Goal: Task Accomplishment & Management: Complete application form

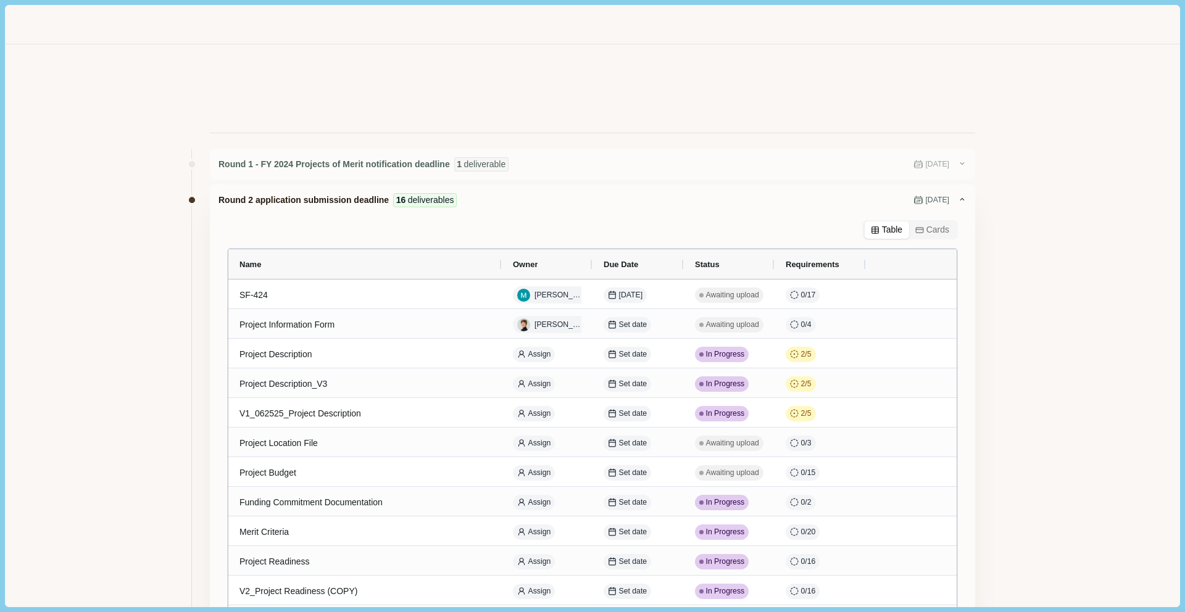
click at [112, 63] on div at bounding box center [592, 88] width 1174 height 89
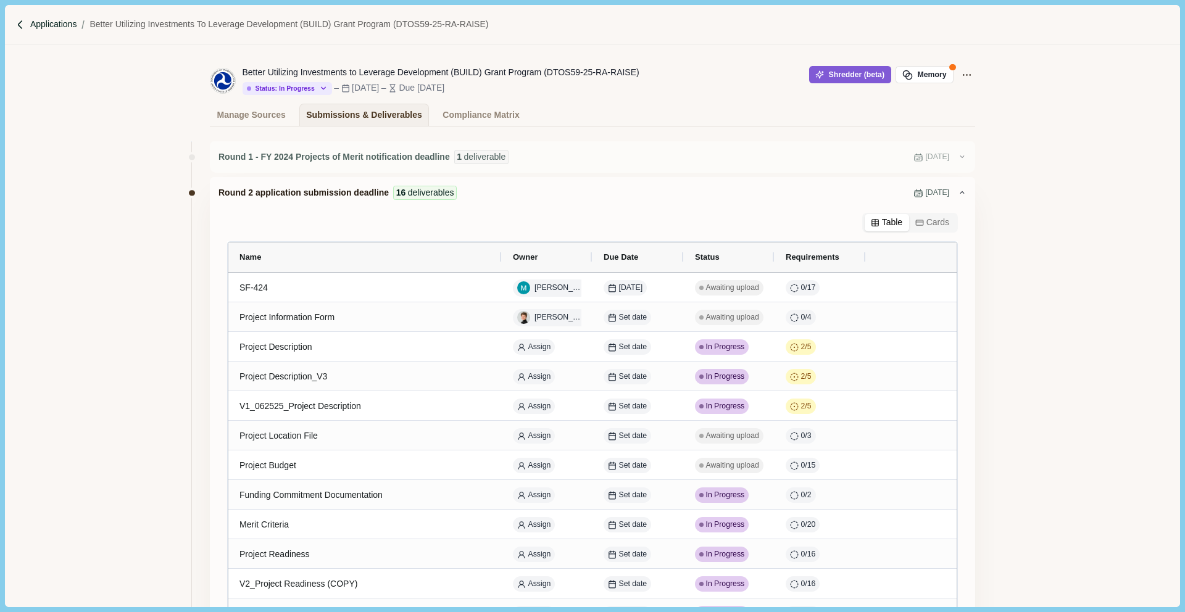
click at [65, 25] on p "Applications" at bounding box center [53, 24] width 47 height 13
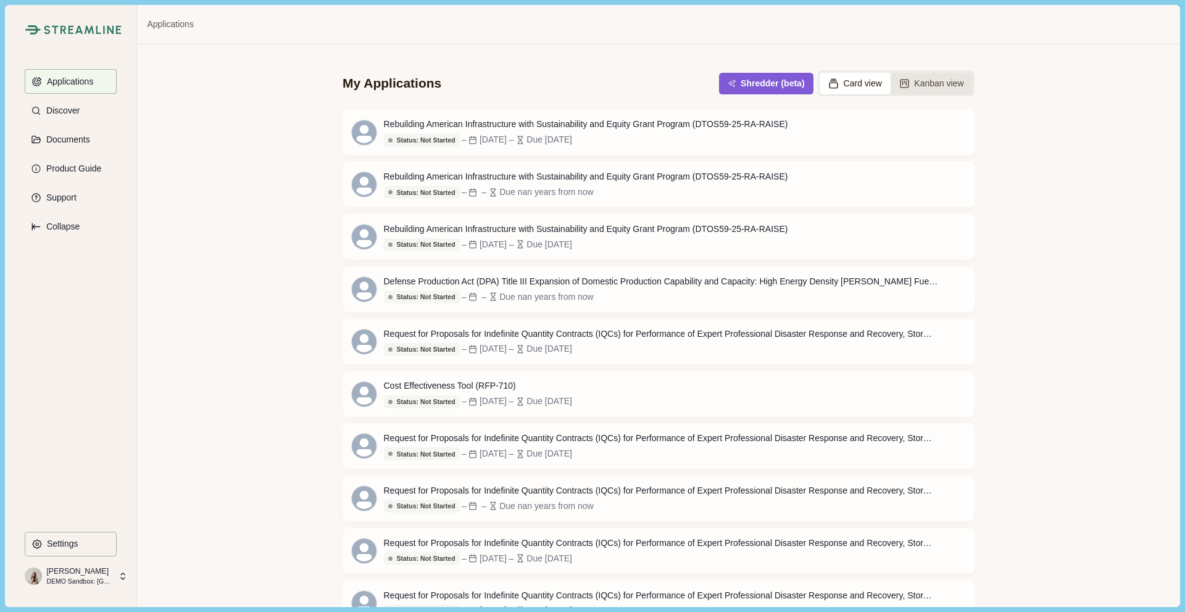
click at [936, 82] on button "Kanban view" at bounding box center [932, 84] width 82 height 22
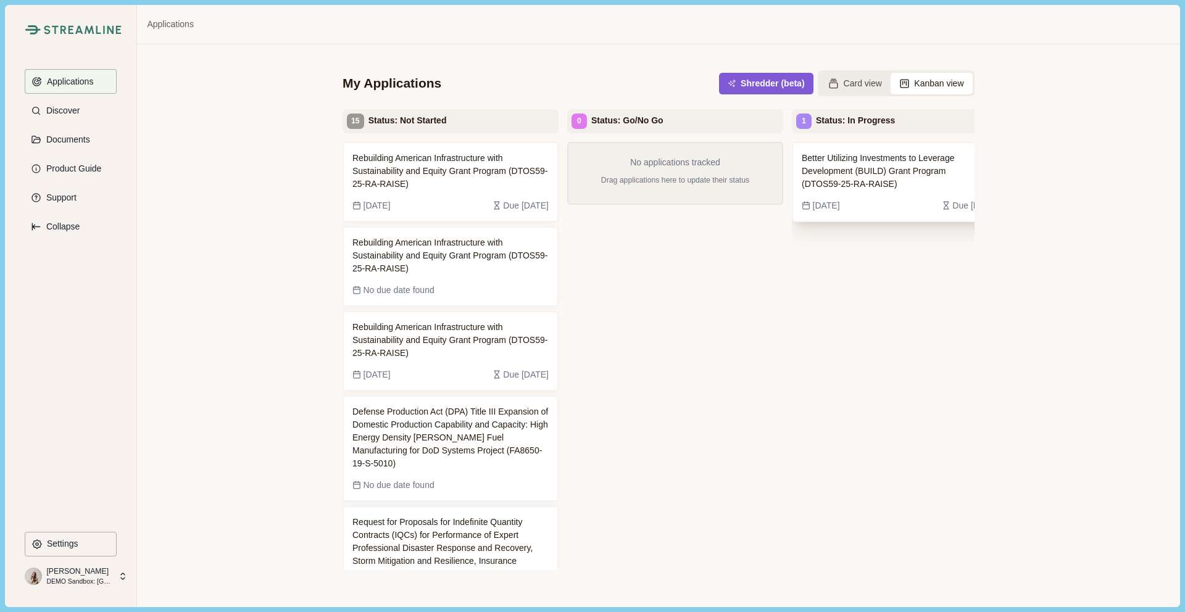
click at [900, 164] on span "Better Utilizing Investments to Leverage Development (BUILD) Grant Program (DTO…" at bounding box center [890, 171] width 177 height 39
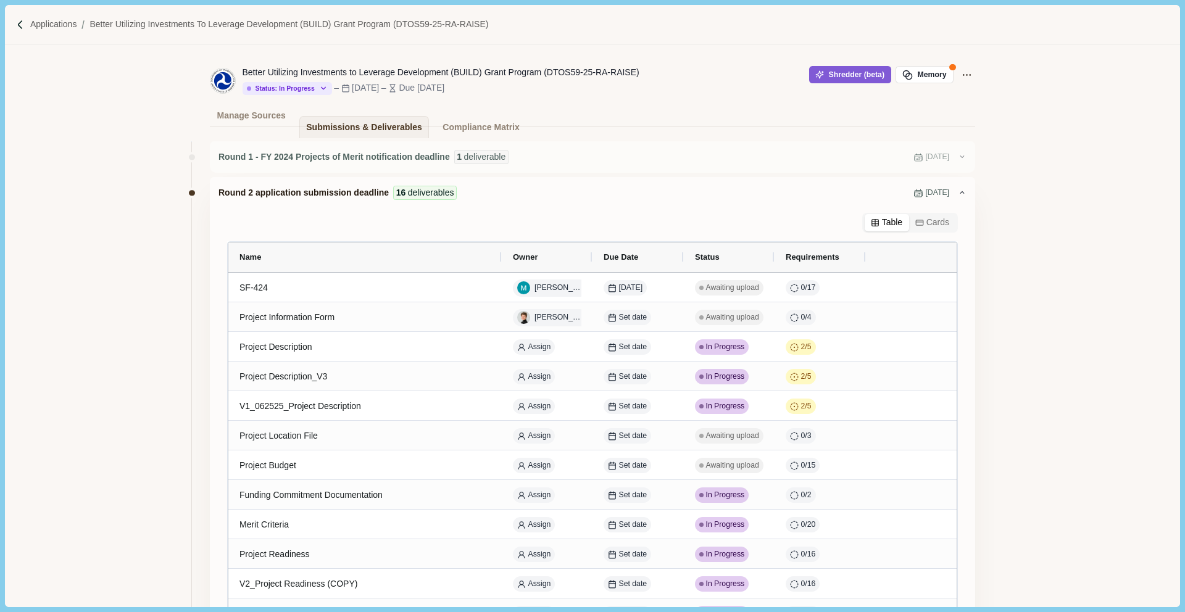
click at [51, 31] on div "Applications Better Utilizing Investments to Leverage Development (BUILD) Grant…" at bounding box center [592, 24] width 1174 height 39
click at [49, 25] on p "Applications" at bounding box center [53, 24] width 47 height 13
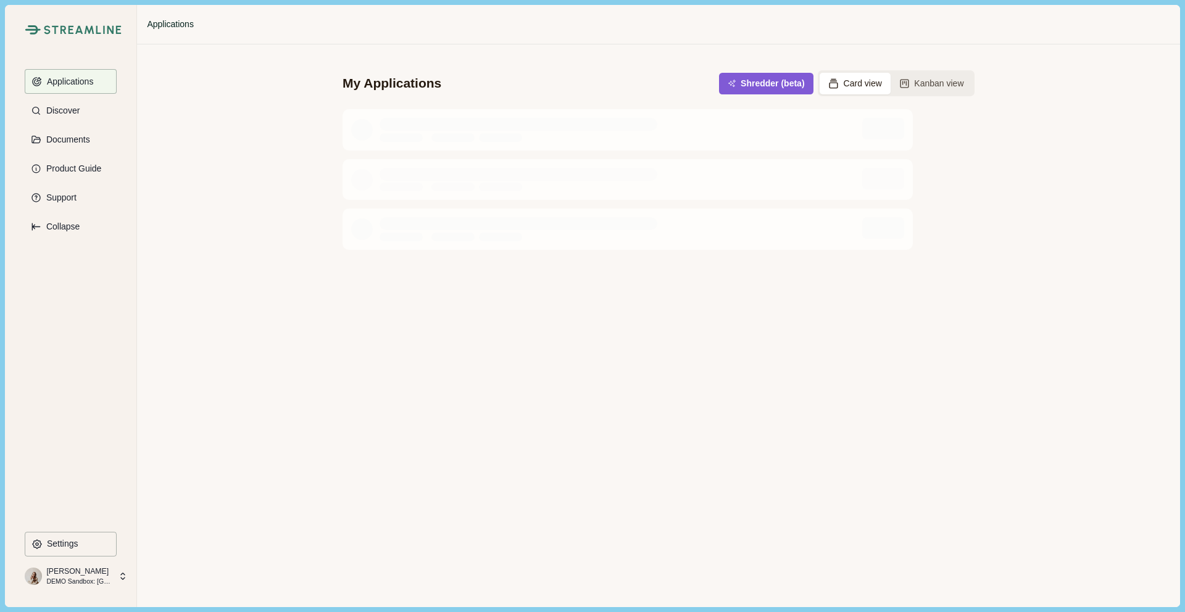
click at [49, 25] on img at bounding box center [83, 29] width 78 height 9
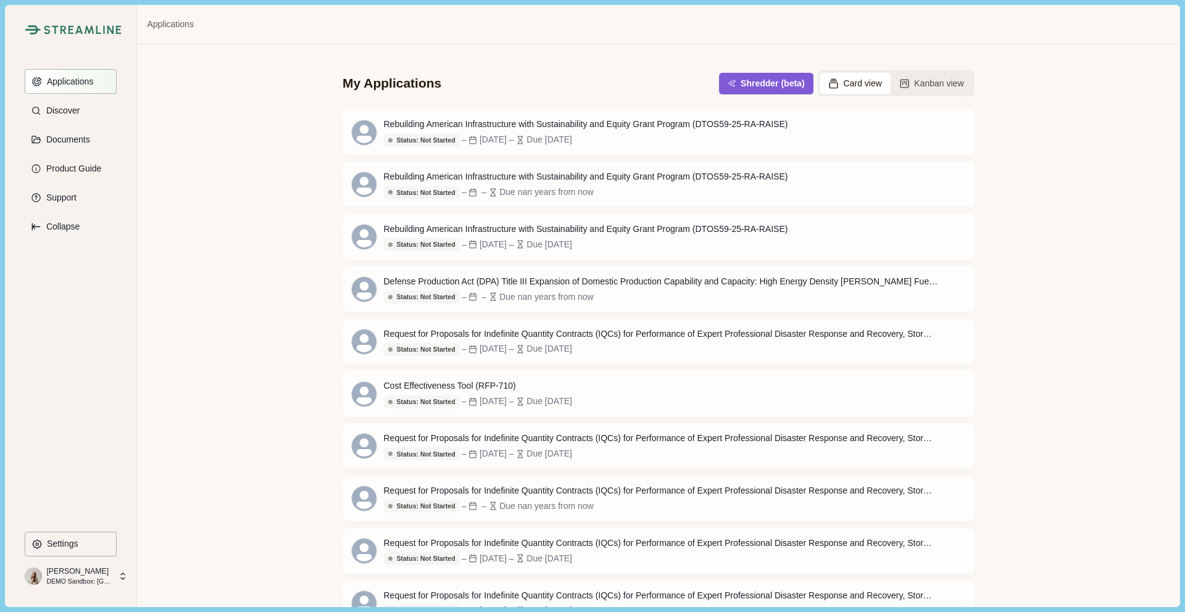
click at [83, 83] on p "Applications" at bounding box center [68, 82] width 51 height 10
click at [947, 88] on button "Kanban view" at bounding box center [932, 84] width 82 height 22
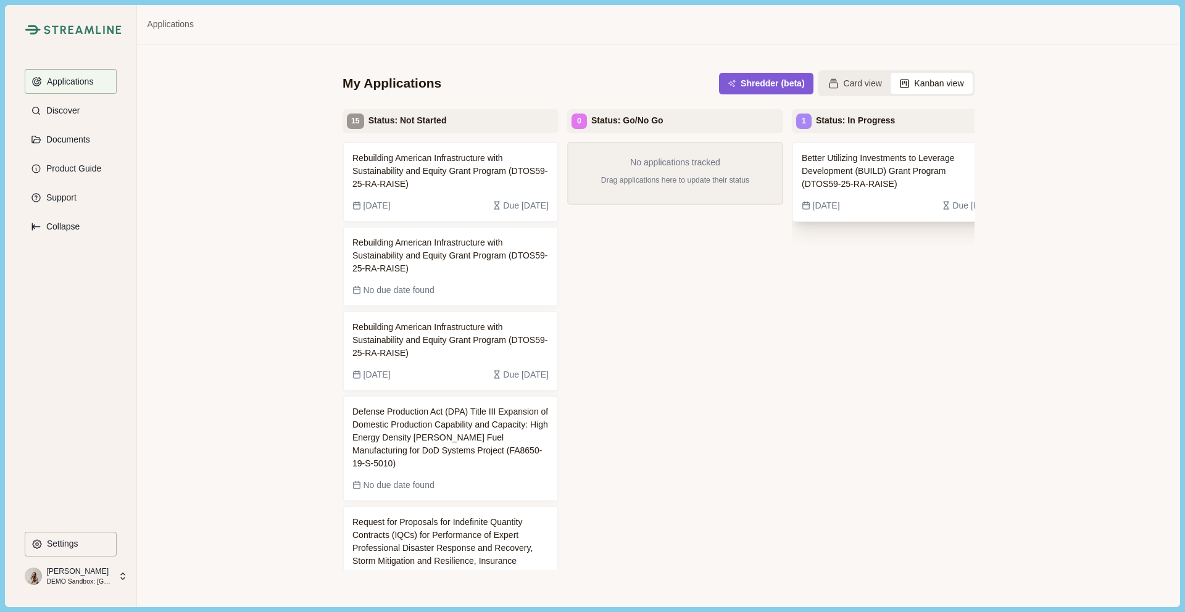
click at [897, 175] on span "Better Utilizing Investments to Leverage Development (BUILD) Grant Program (DTO…" at bounding box center [890, 171] width 177 height 39
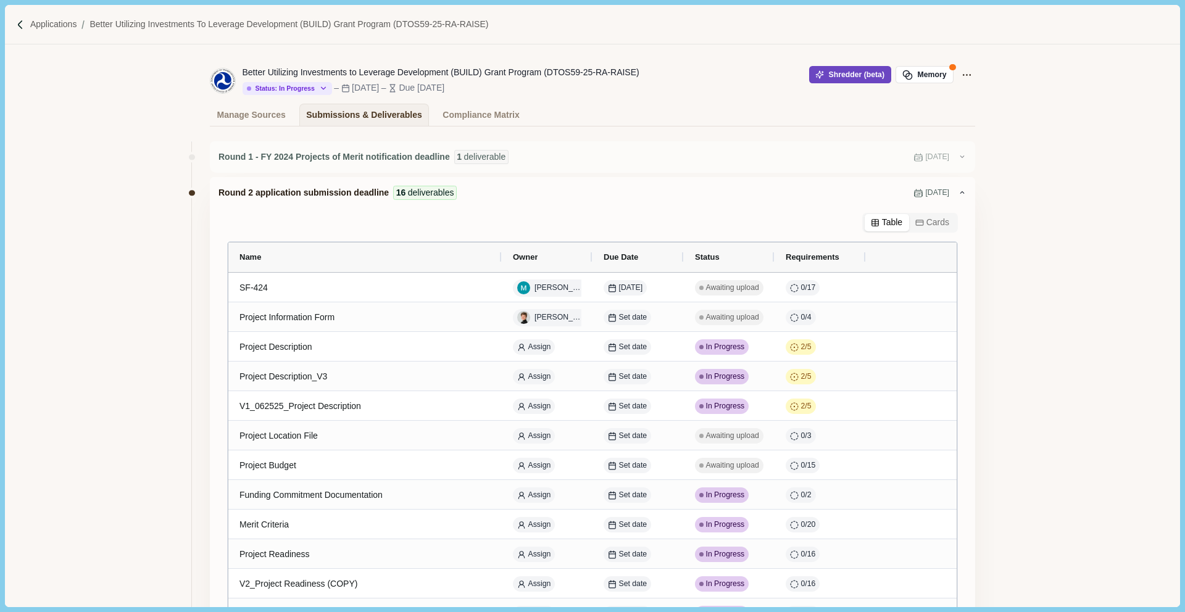
click at [830, 73] on button "Shredder (beta)" at bounding box center [850, 74] width 82 height 17
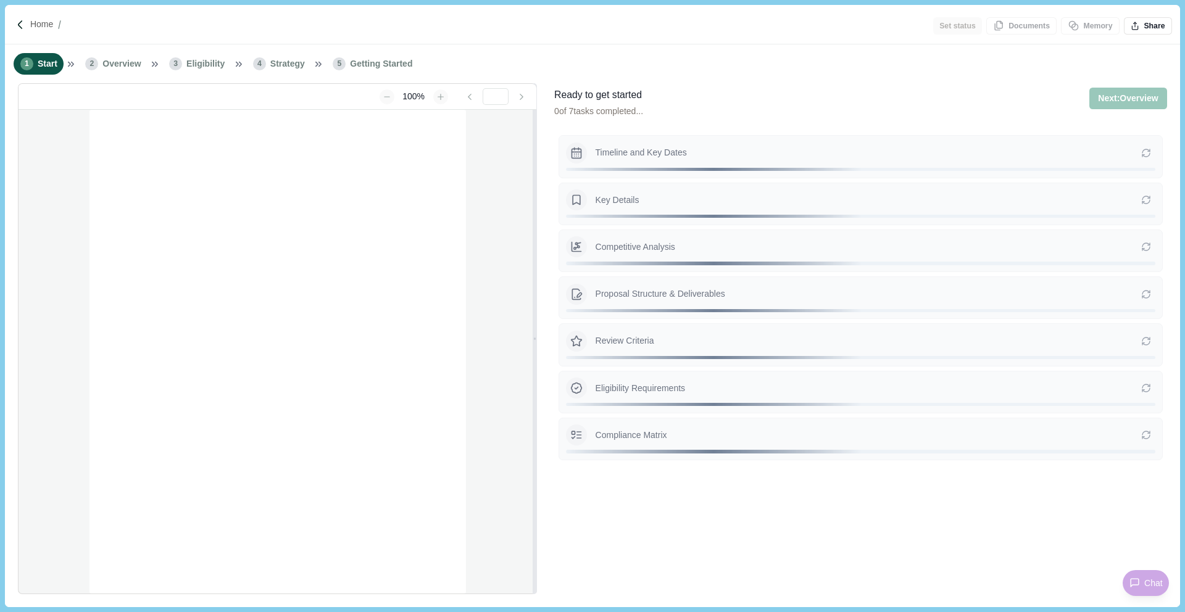
type input "**********"
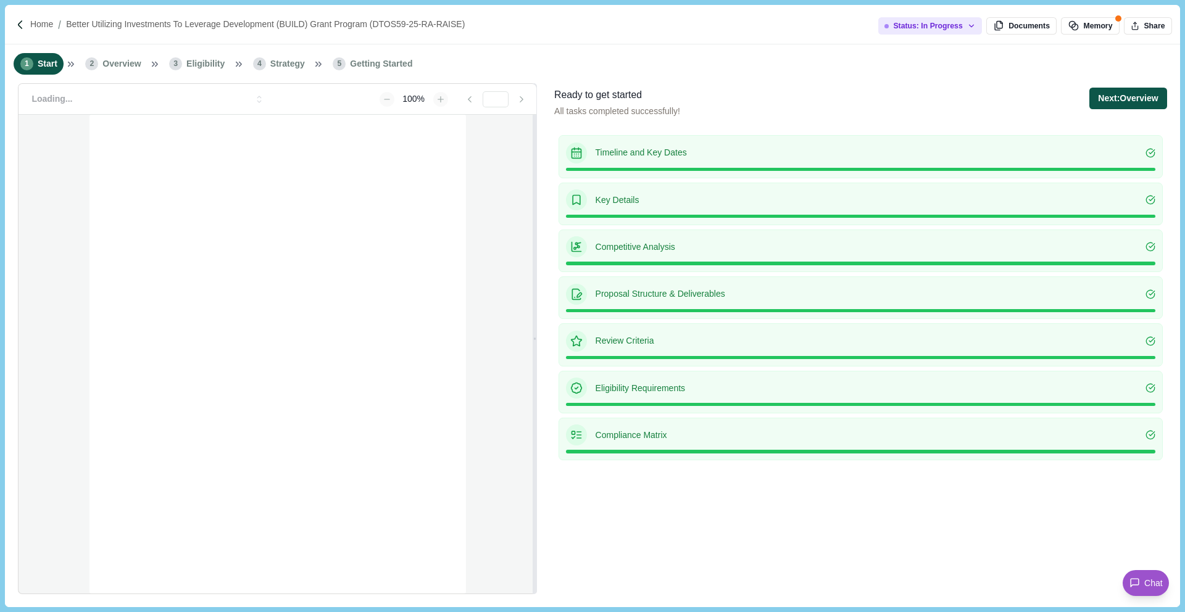
click at [1123, 98] on button "Next: Overview" at bounding box center [1127, 99] width 77 height 22
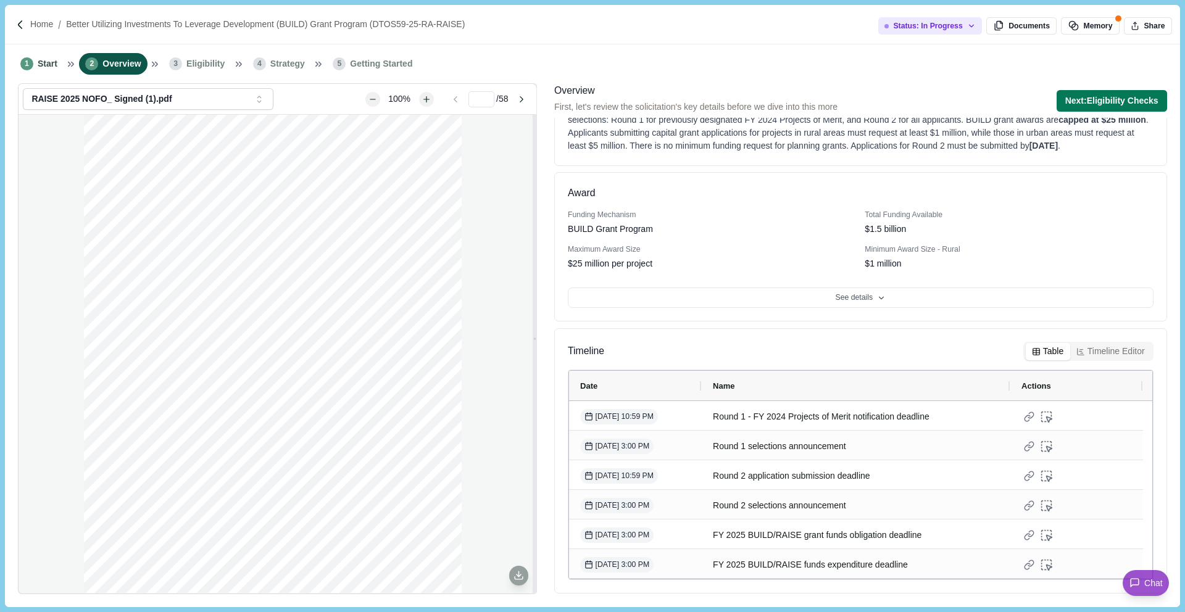
scroll to position [98, 0]
click at [885, 294] on button "See details" at bounding box center [861, 298] width 586 height 21
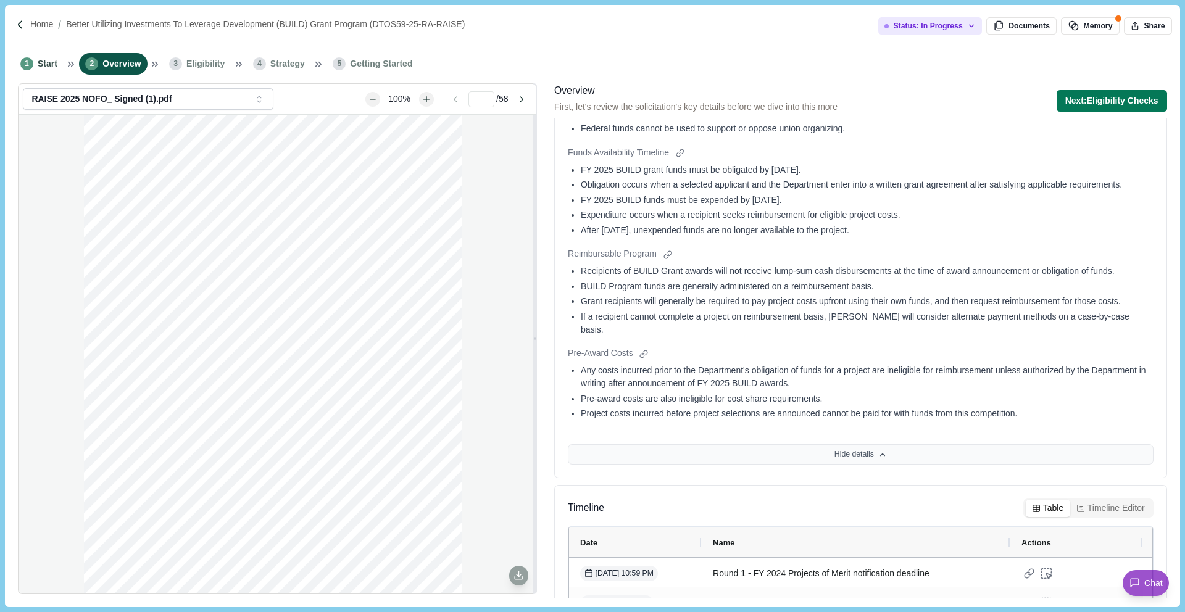
click at [870, 465] on button "Hide details" at bounding box center [861, 454] width 586 height 21
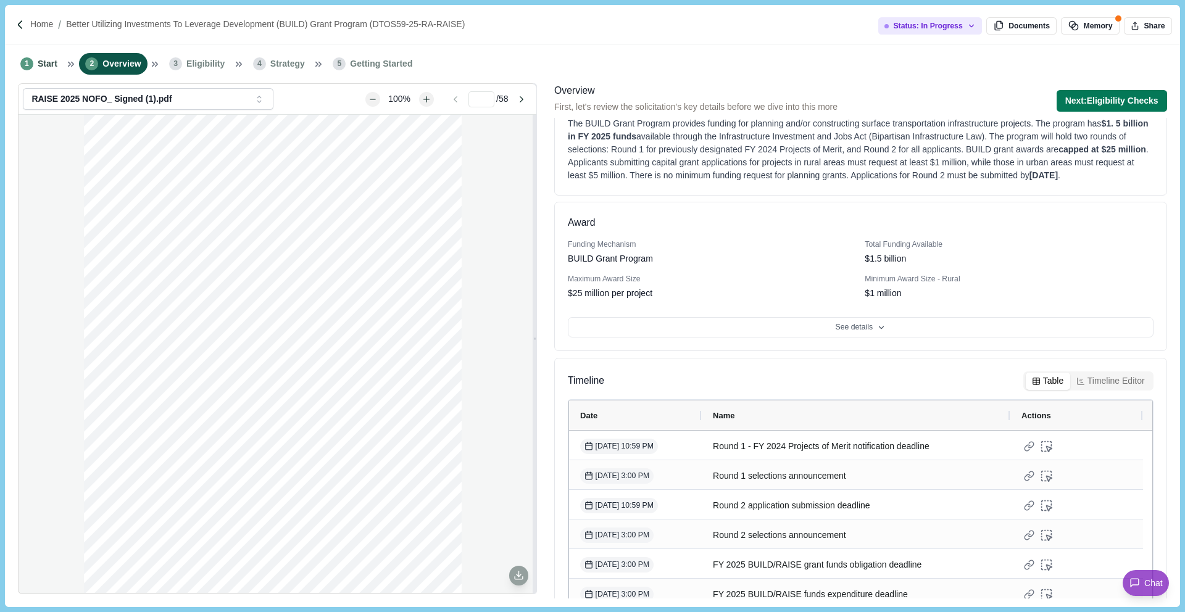
scroll to position [0, 0]
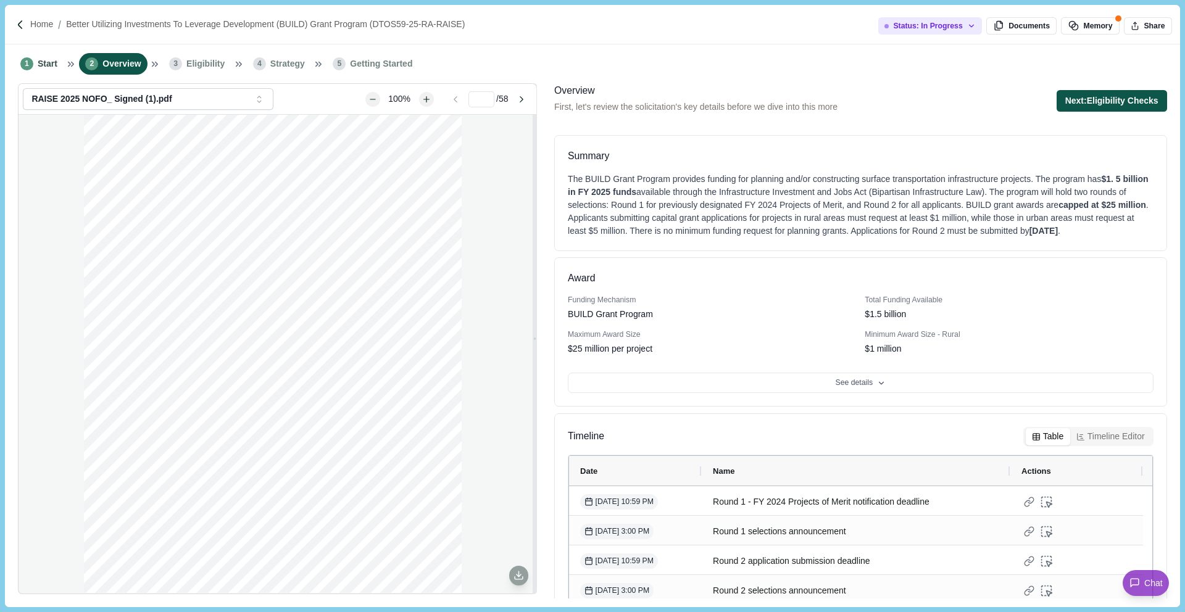
click at [1119, 99] on button "Next: Eligibility Checks" at bounding box center [1112, 101] width 110 height 22
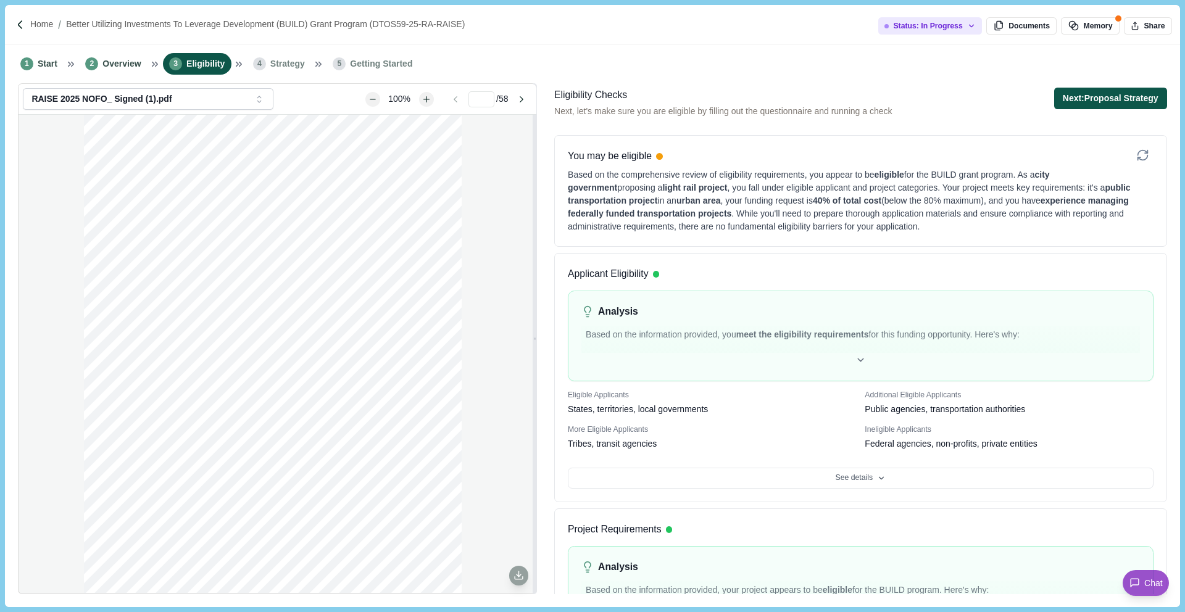
click at [1121, 104] on button "Next: Proposal Strategy" at bounding box center [1110, 99] width 113 height 22
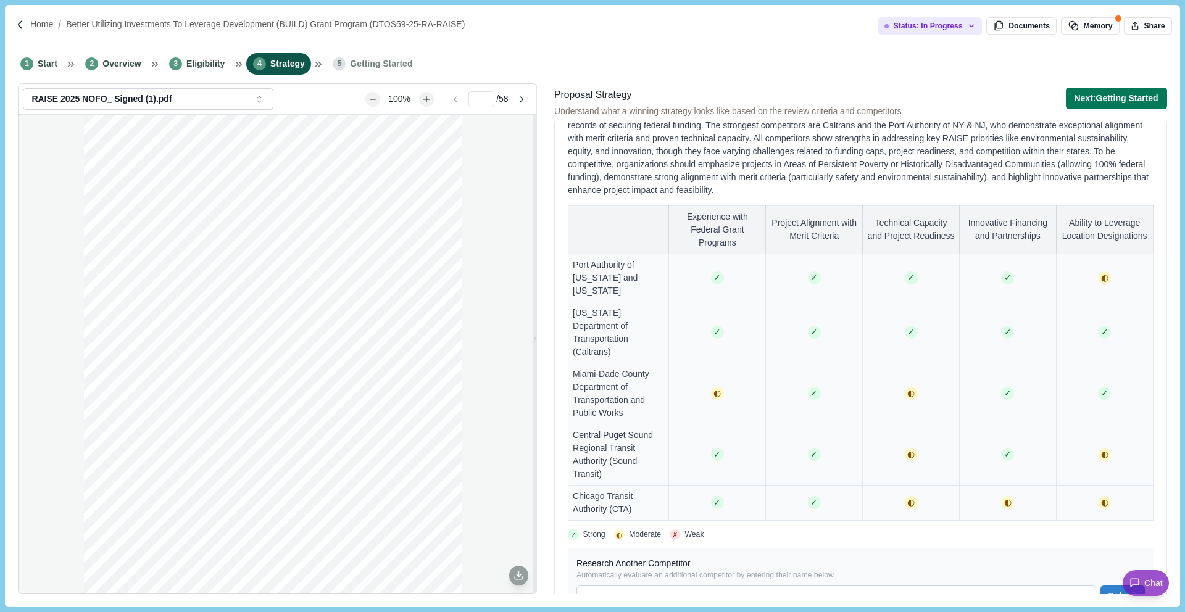
scroll to position [781, 0]
click at [203, 65] on span "Eligibility" at bounding box center [205, 63] width 38 height 13
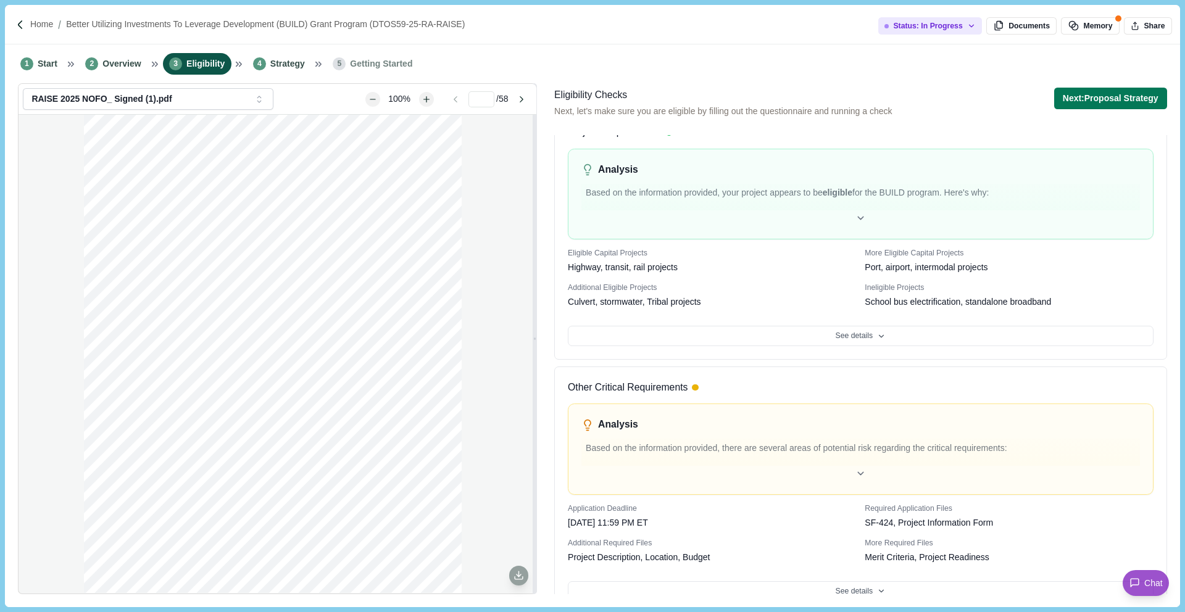
scroll to position [401, 0]
click at [895, 325] on button "See details" at bounding box center [861, 332] width 586 height 21
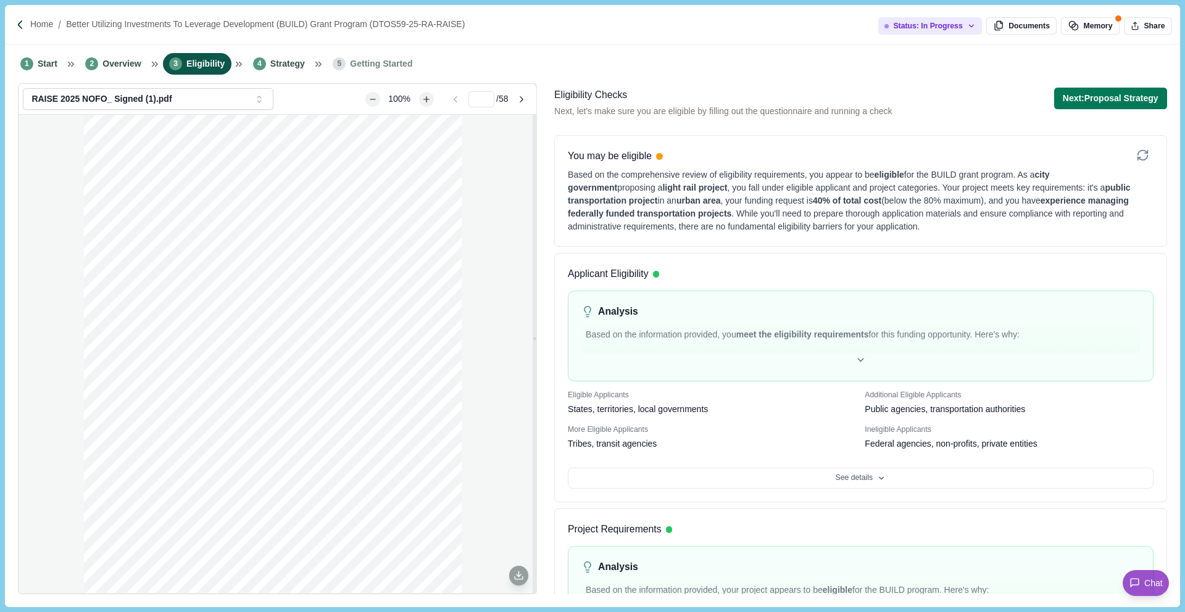
scroll to position [6, 0]
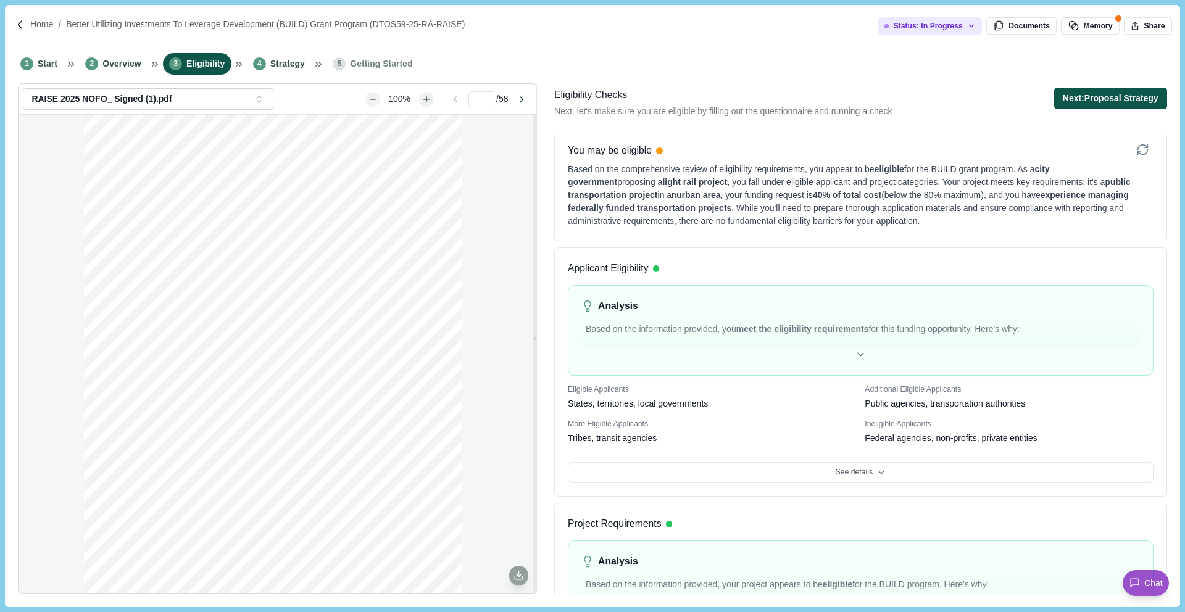
click at [1087, 96] on button "Next: Proposal Strategy" at bounding box center [1110, 99] width 113 height 22
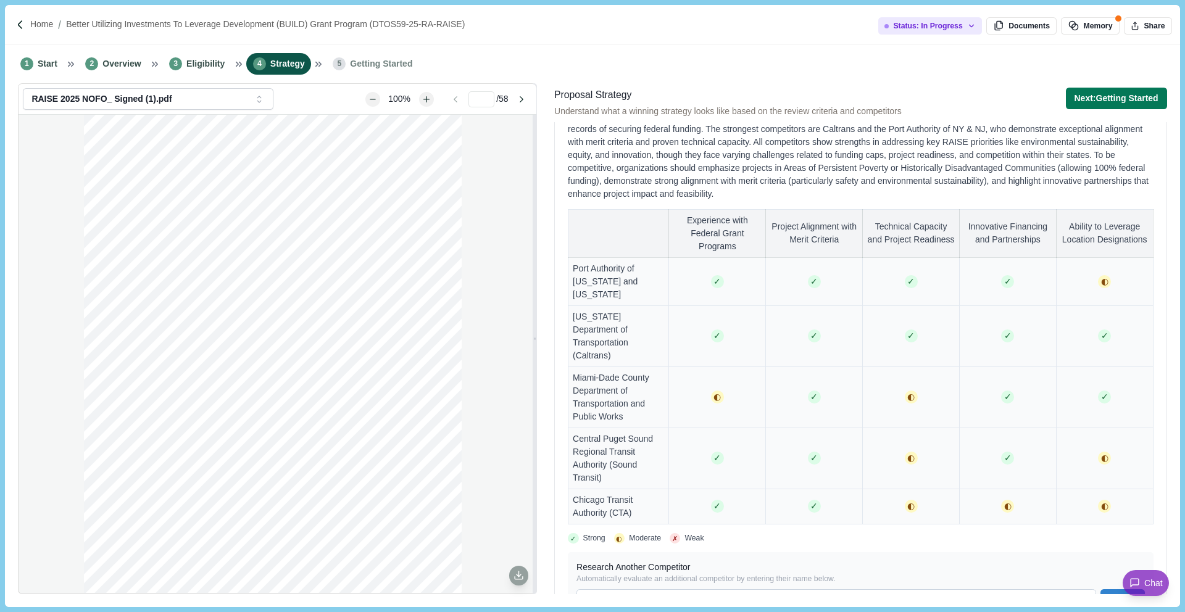
scroll to position [778, 0]
click at [207, 60] on span "Eligibility" at bounding box center [205, 63] width 38 height 13
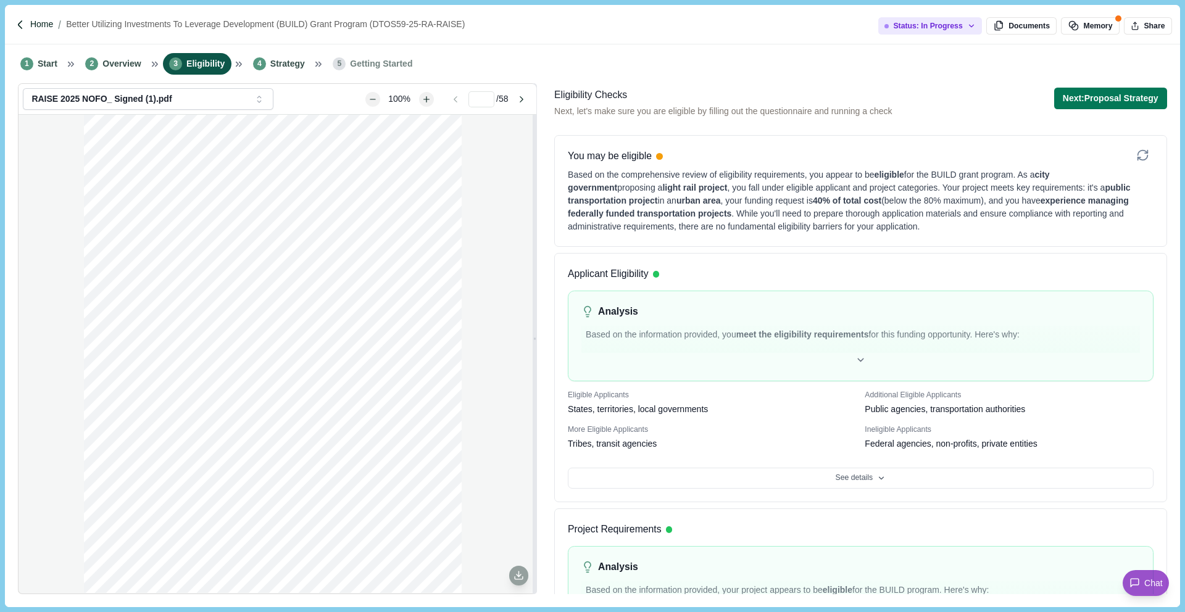
click at [40, 25] on p "Home" at bounding box center [41, 24] width 23 height 13
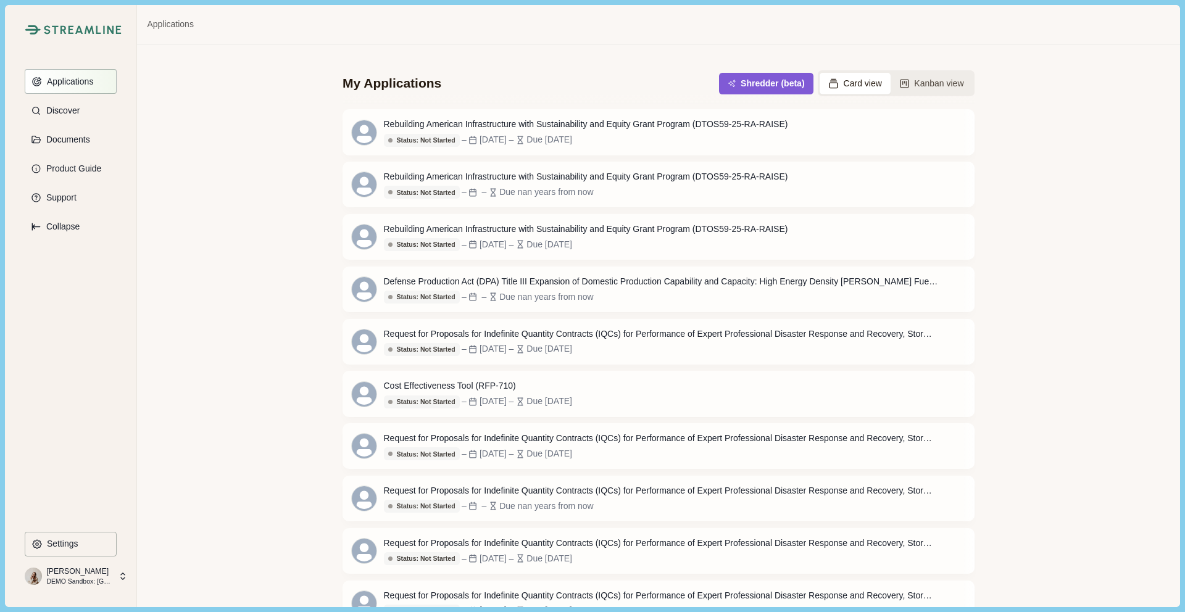
click at [96, 80] on button "Applications" at bounding box center [71, 81] width 92 height 25
click at [442, 391] on div "Cost Effectiveness Tool (RFP-710)" at bounding box center [478, 386] width 188 height 13
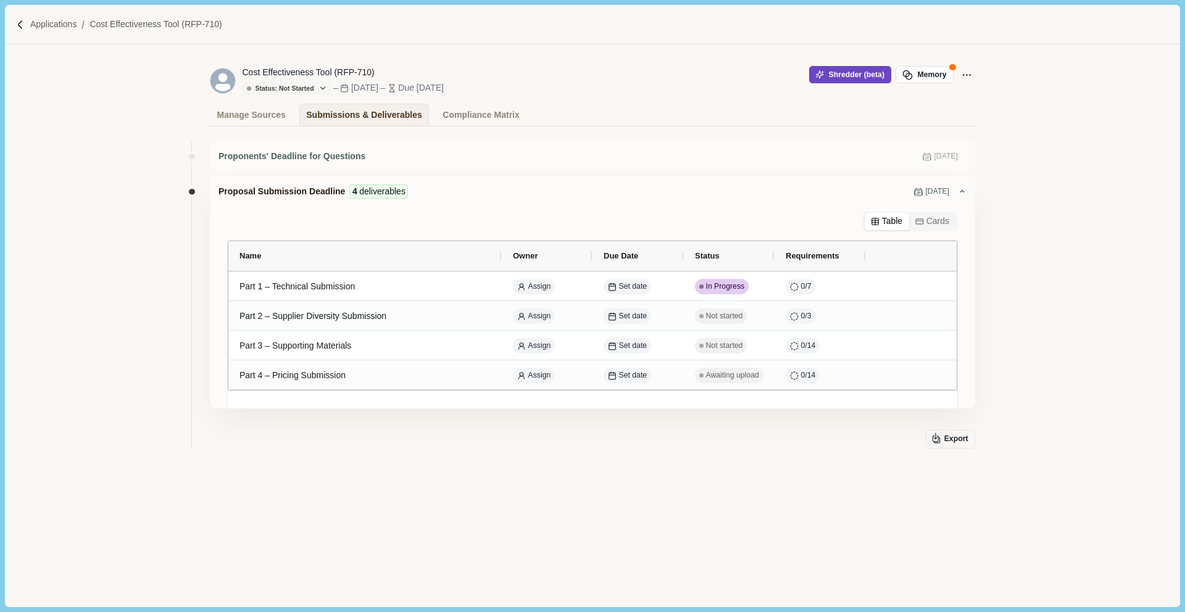
click at [832, 73] on button "Shredder (beta)" at bounding box center [850, 74] width 82 height 17
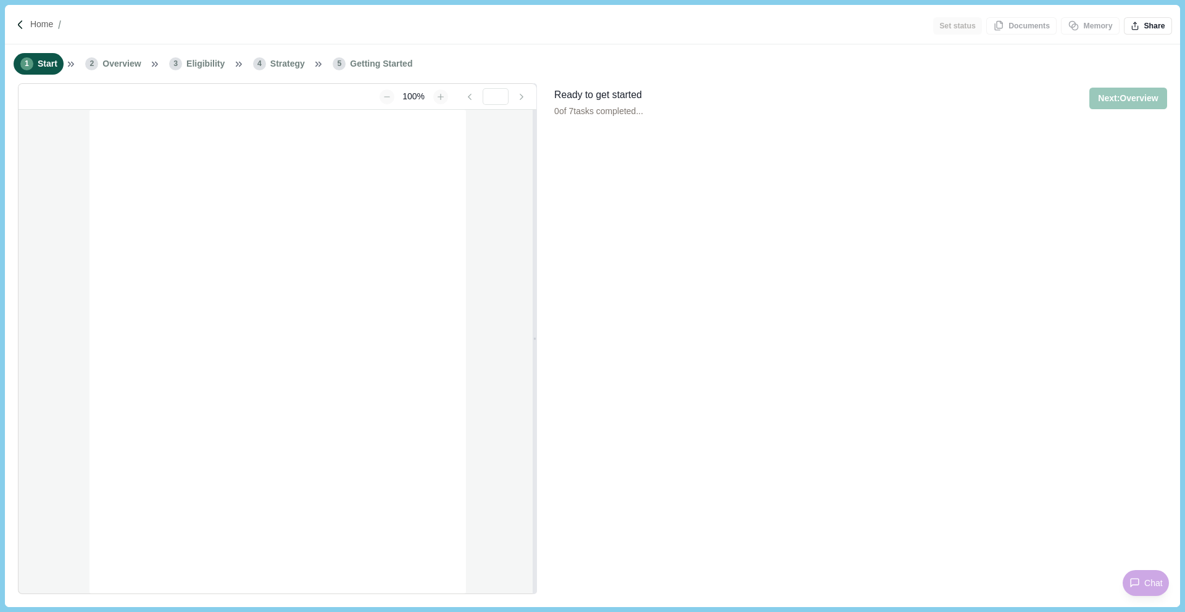
type input "**********"
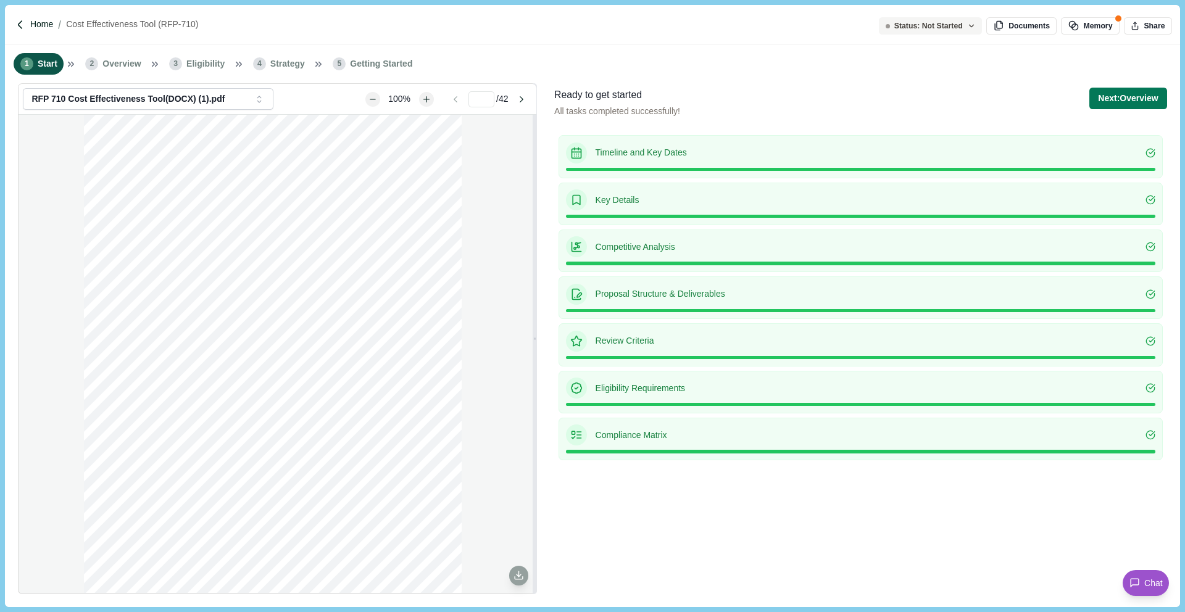
click at [35, 25] on p "Home" at bounding box center [41, 24] width 23 height 13
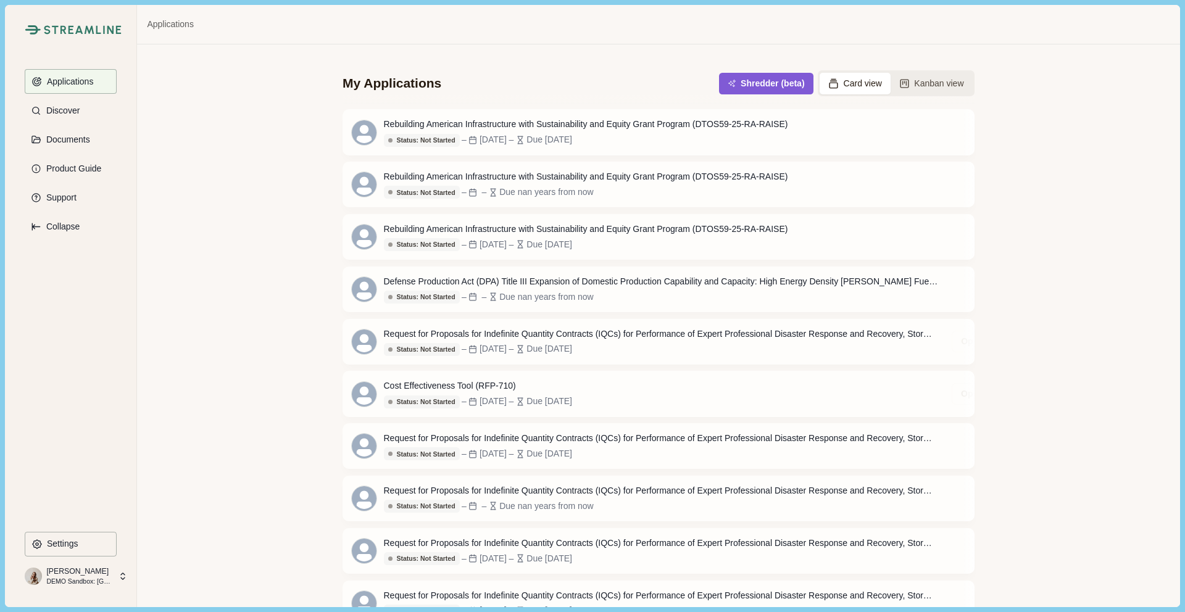
scroll to position [396, 0]
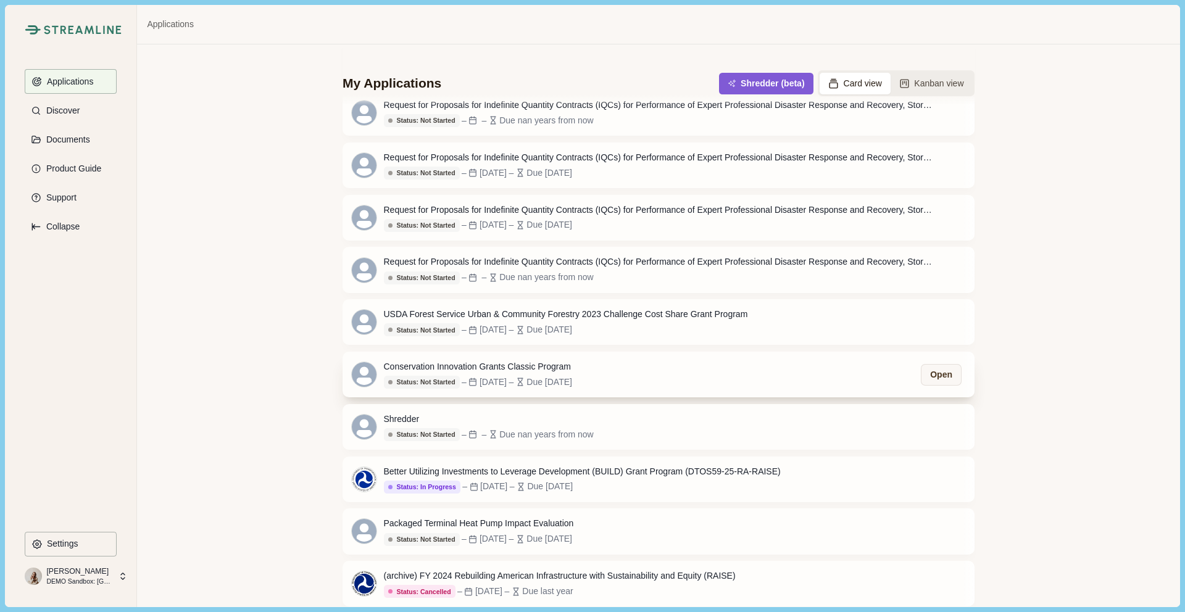
click at [480, 363] on div "Conservation Innovation Grants Classic Program" at bounding box center [478, 366] width 188 height 13
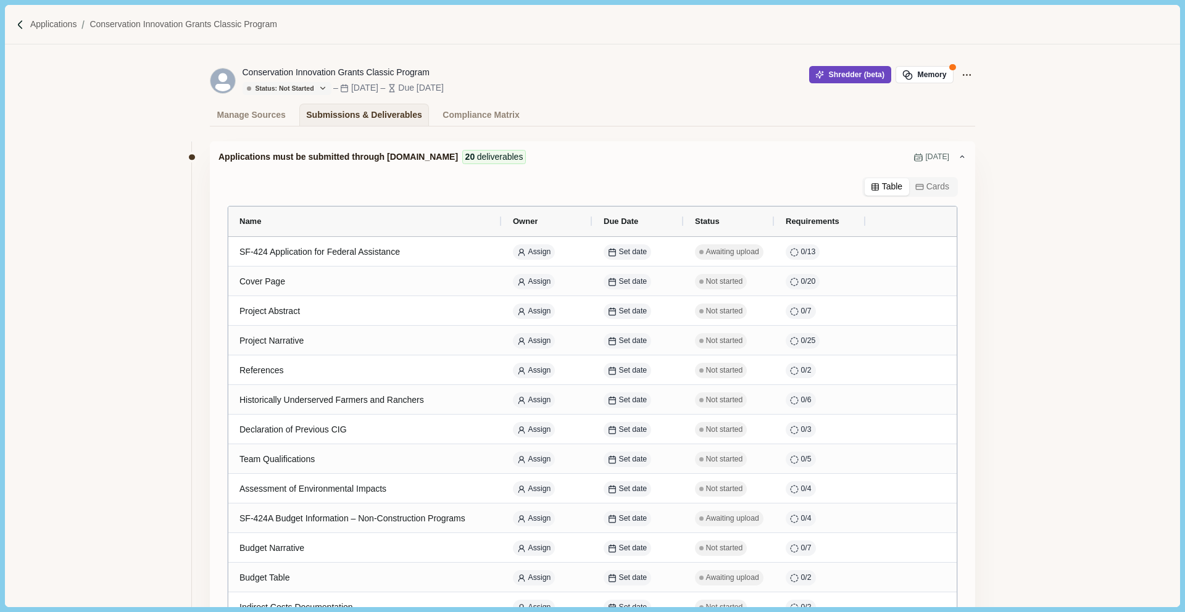
click at [833, 75] on button "Shredder (beta)" at bounding box center [850, 74] width 82 height 17
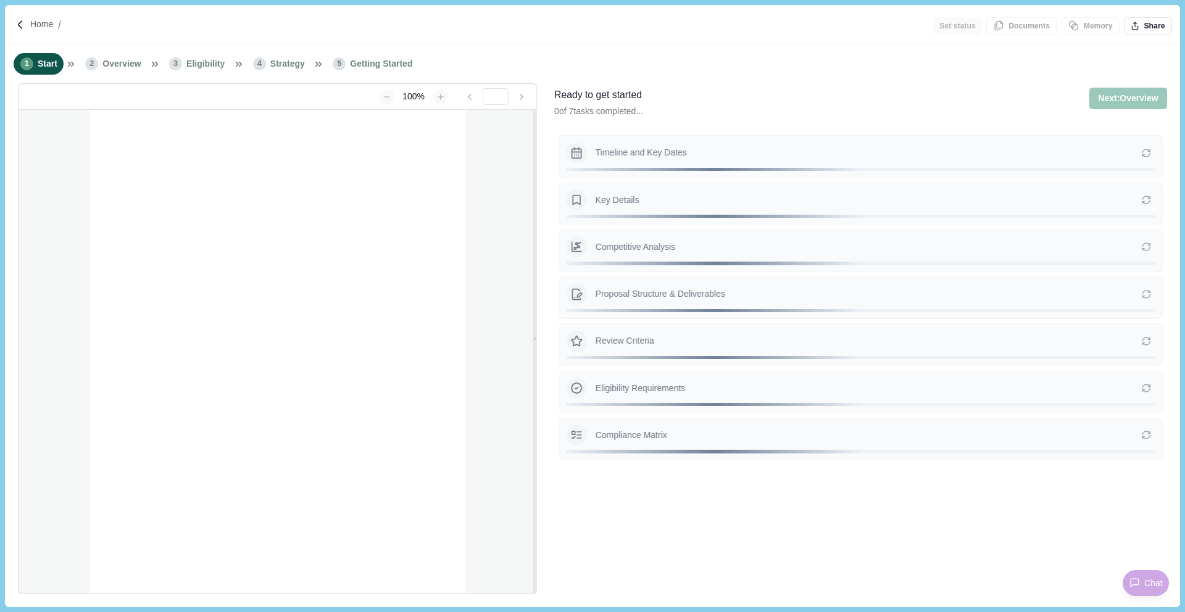
type input "**********"
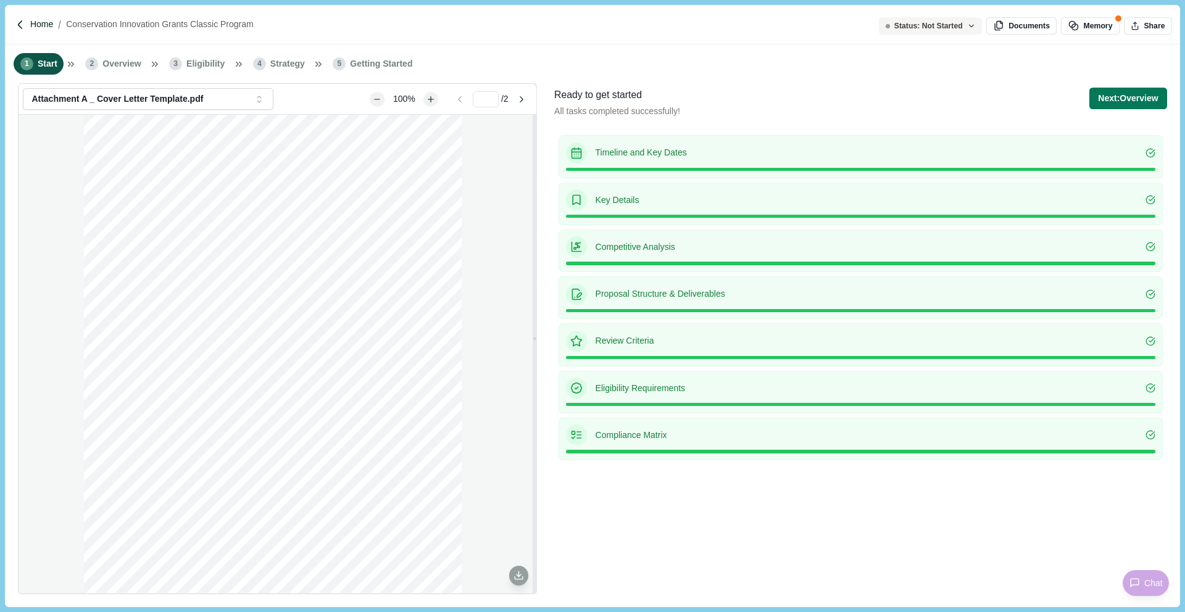
click at [31, 26] on p "Home" at bounding box center [41, 24] width 23 height 13
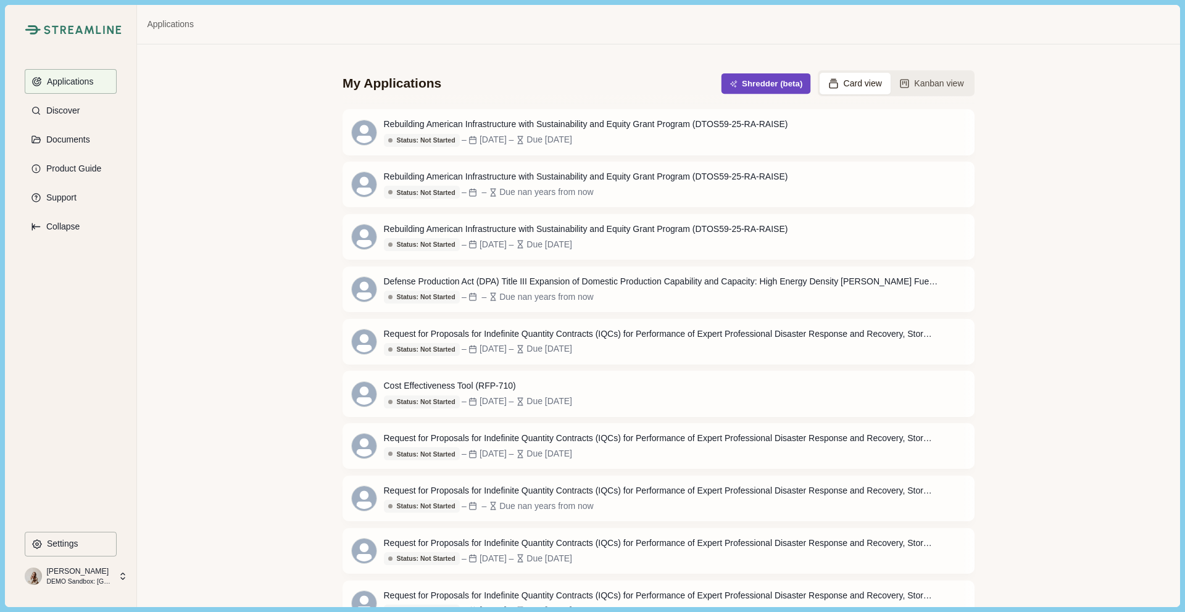
click at [756, 84] on button "Shredder (beta)" at bounding box center [765, 83] width 89 height 20
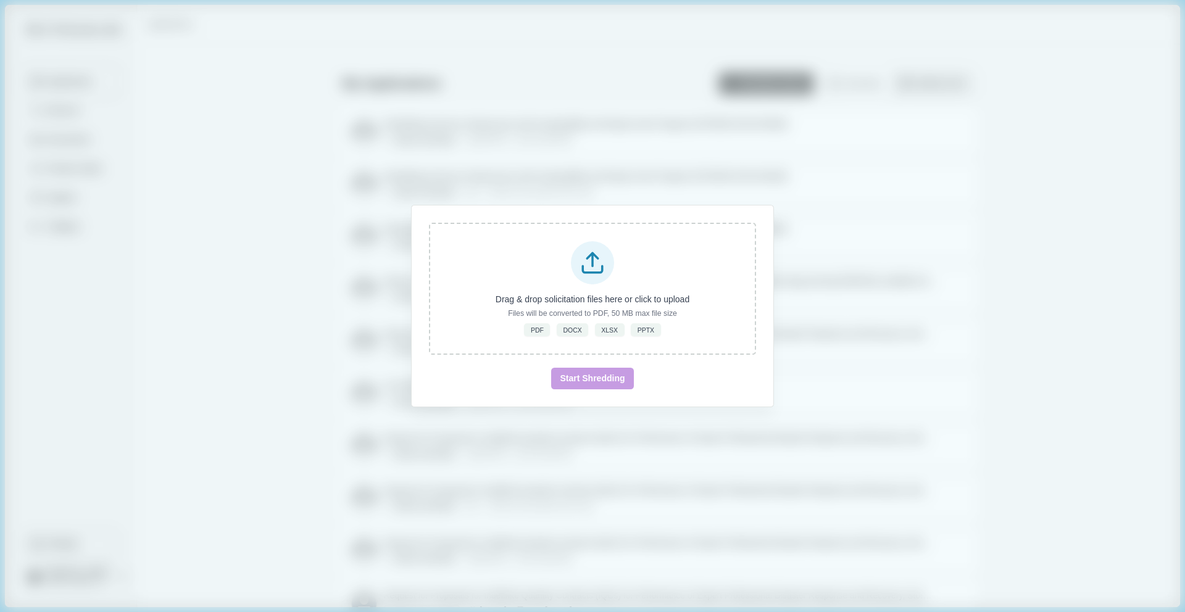
click at [928, 246] on div "Drag & drop solicitation files here or click to upload Files will be converted …" at bounding box center [592, 306] width 1185 height 612
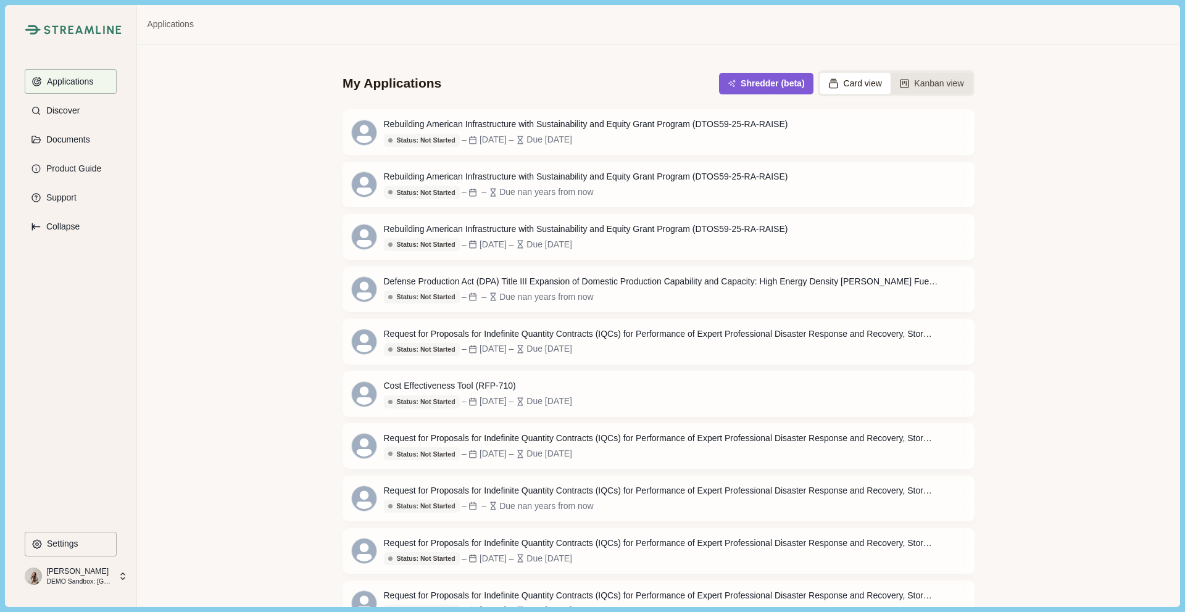
click at [947, 83] on button "Kanban view" at bounding box center [932, 84] width 82 height 22
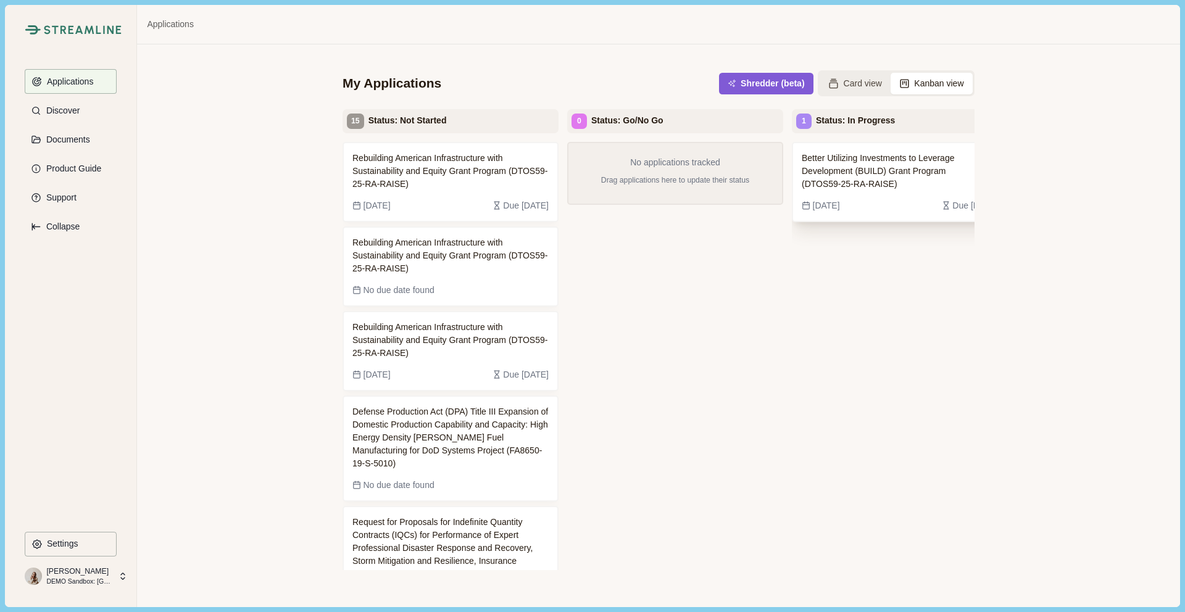
click at [907, 192] on div "[DATE] Due [DATE]" at bounding box center [900, 202] width 196 height 22
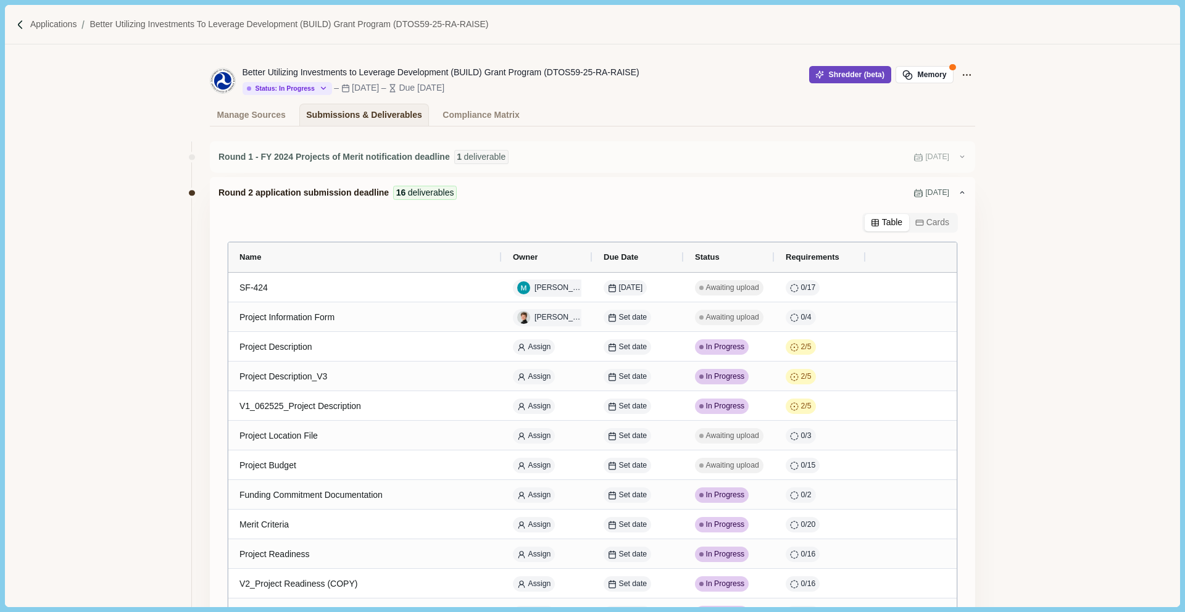
click at [837, 81] on button "Shredder (beta)" at bounding box center [850, 74] width 82 height 17
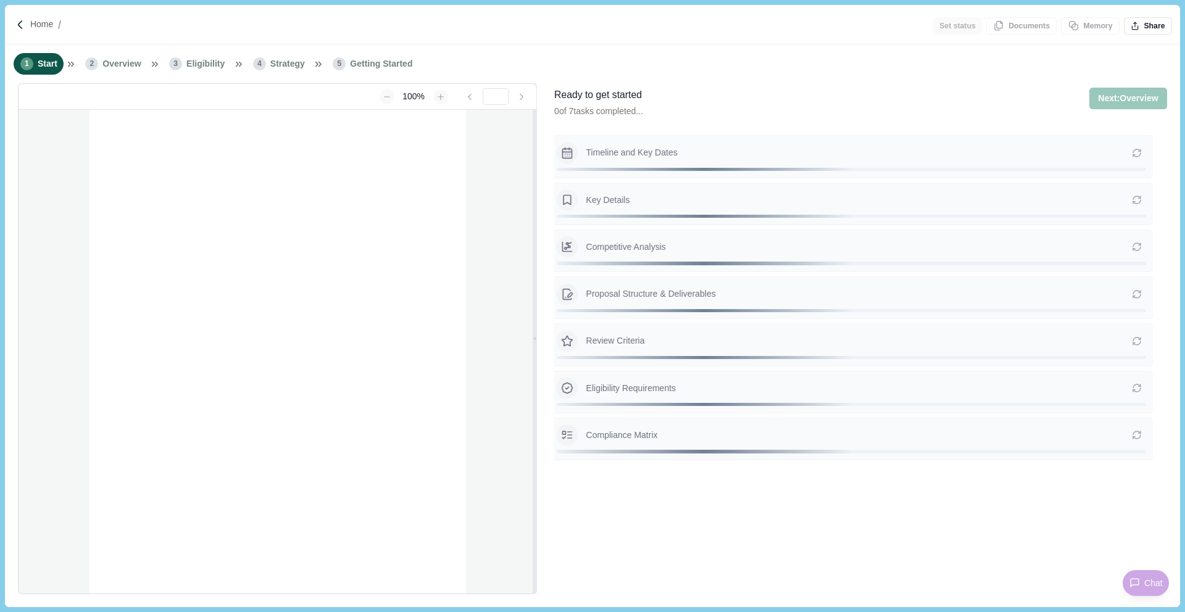
type input "**********"
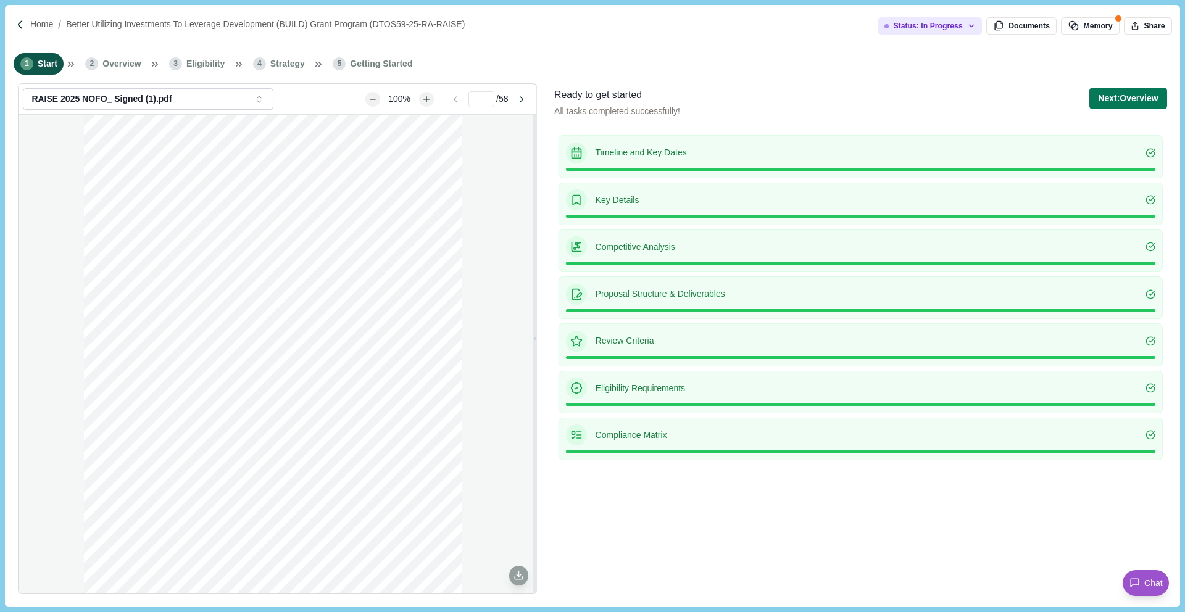
click at [212, 69] on span "Eligibility" at bounding box center [205, 63] width 38 height 13
click at [1122, 101] on button "Next: Overview" at bounding box center [1127, 99] width 77 height 22
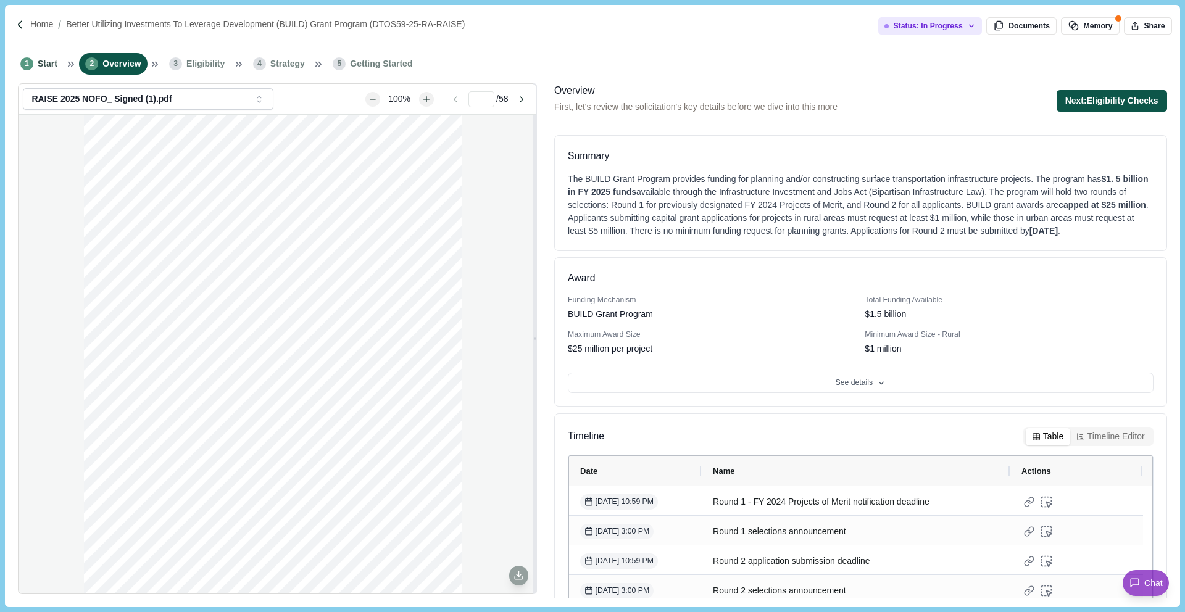
click at [1120, 99] on button "Next: Eligibility Checks" at bounding box center [1112, 101] width 110 height 22
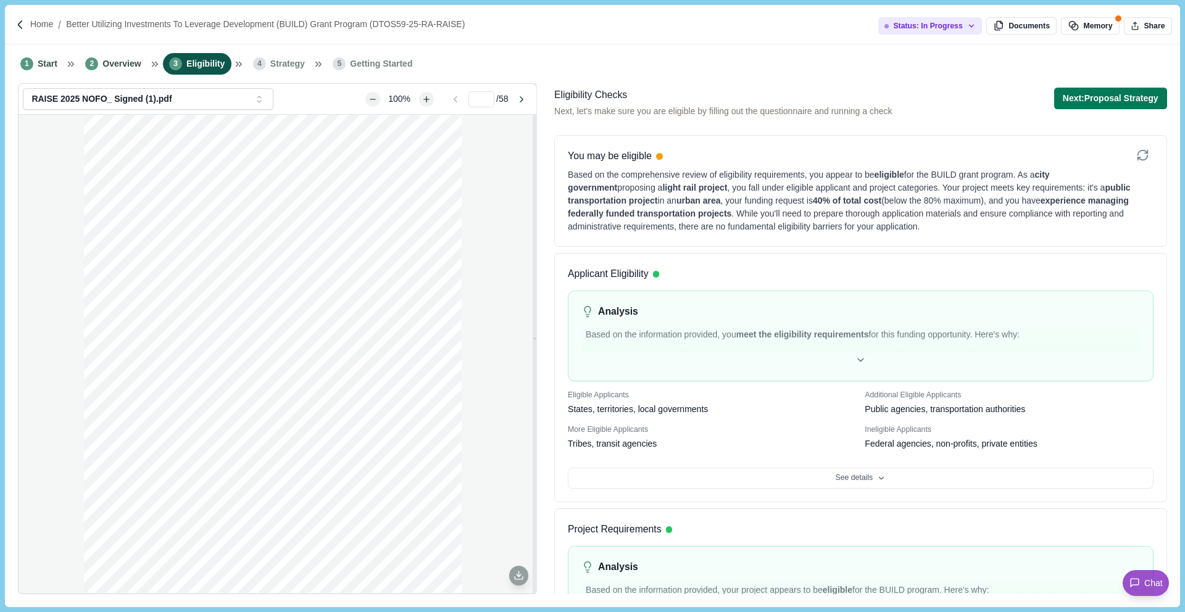
click at [681, 235] on div "You may be eligible Based on the comprehensive review of eligibility requiremen…" at bounding box center [860, 191] width 613 height 112
click at [1005, 222] on div "Based on the comprehensive review of eligibility requirements, you appear to be…" at bounding box center [852, 200] width 568 height 65
click at [1136, 157] on icon at bounding box center [1142, 155] width 13 height 13
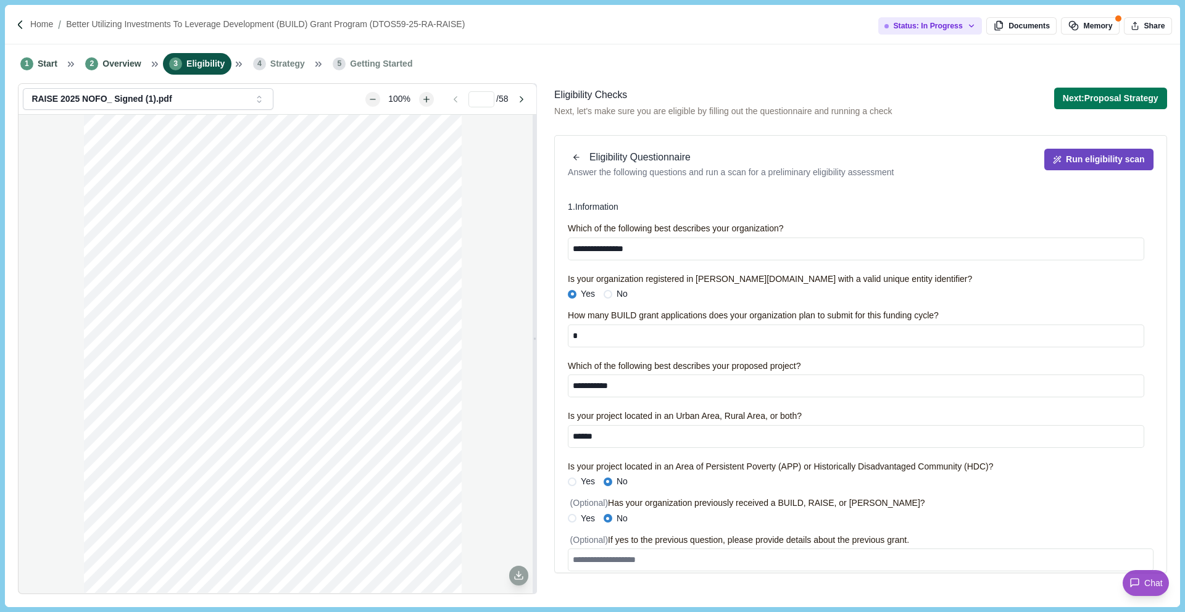
click at [1090, 162] on button "Run eligibility scan" at bounding box center [1098, 160] width 109 height 22
click at [1090, 101] on button "Next: Proposal Strategy" at bounding box center [1110, 99] width 113 height 22
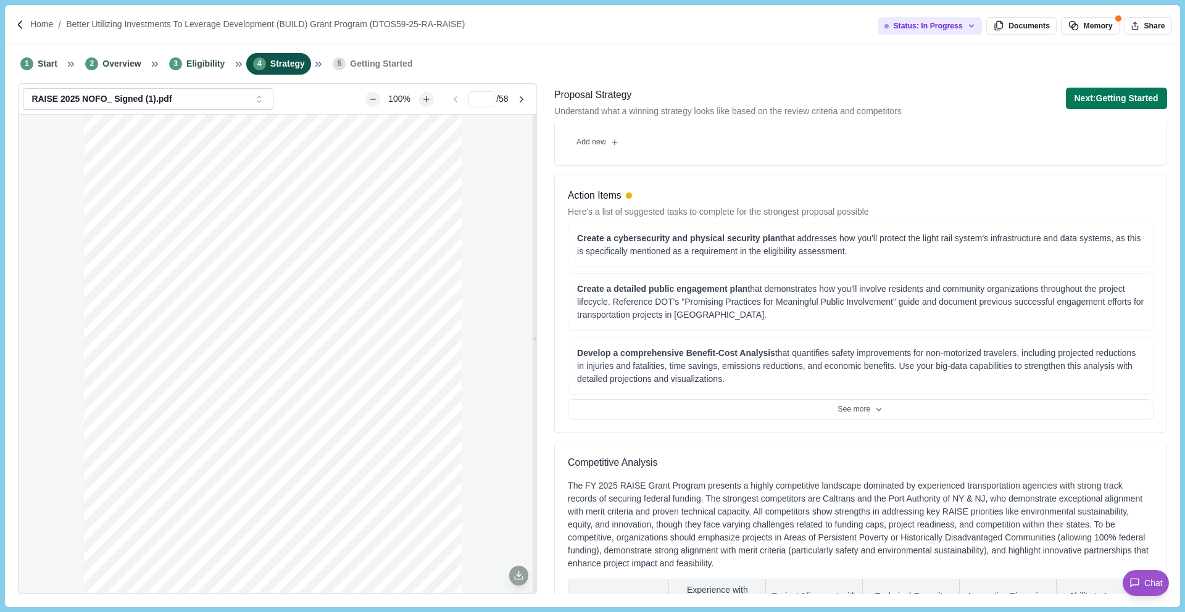
scroll to position [392, 0]
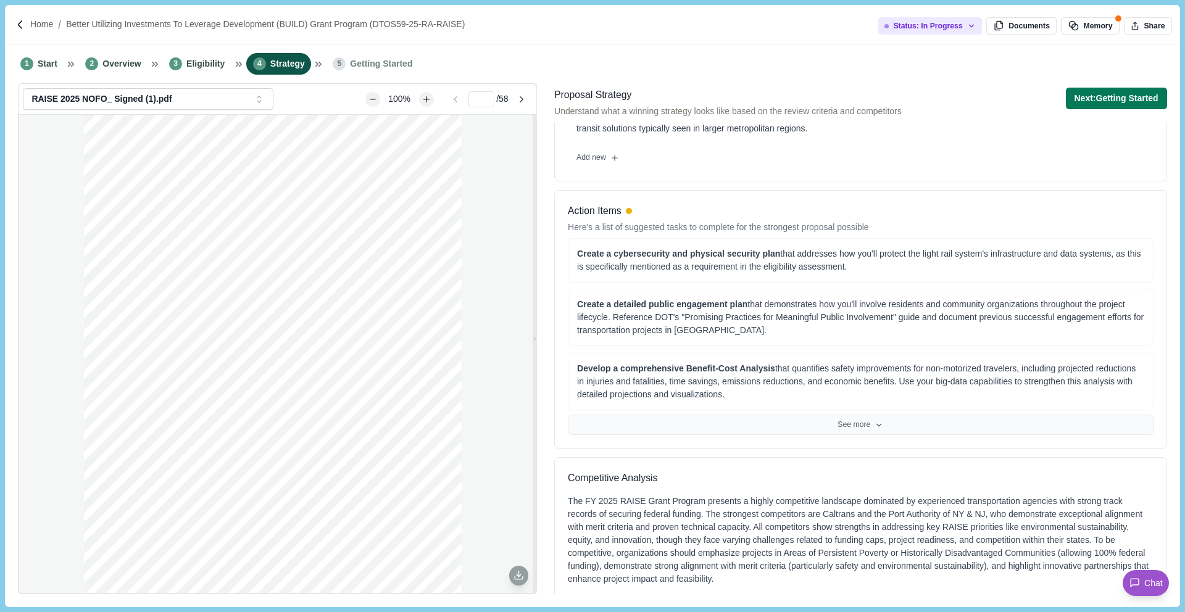
click at [899, 433] on button "See more" at bounding box center [861, 425] width 586 height 21
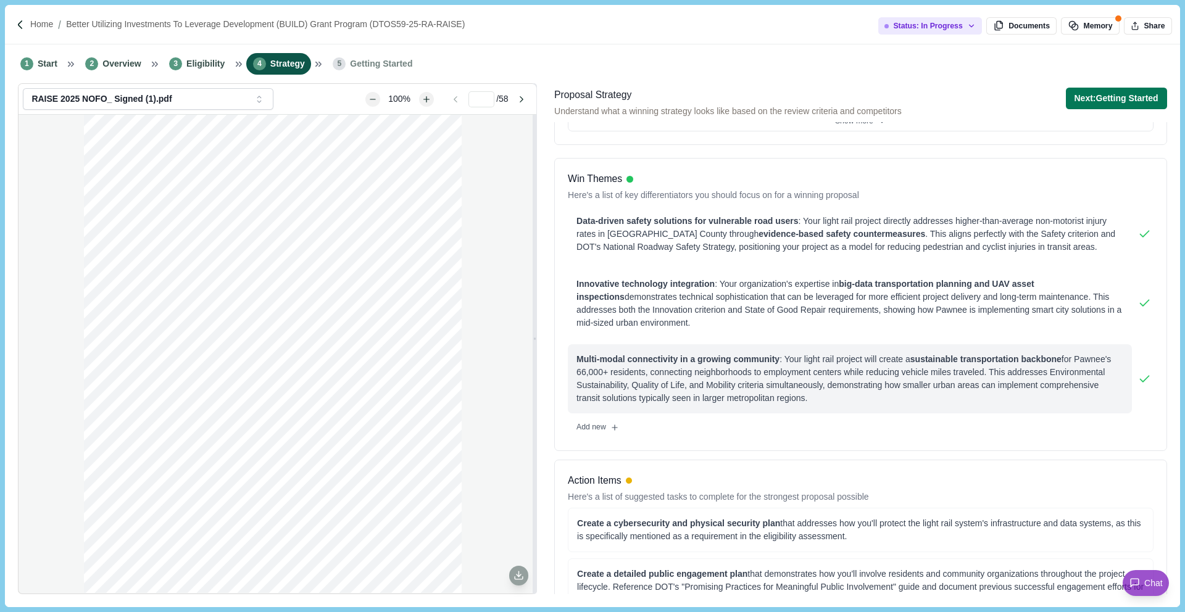
scroll to position [0, 0]
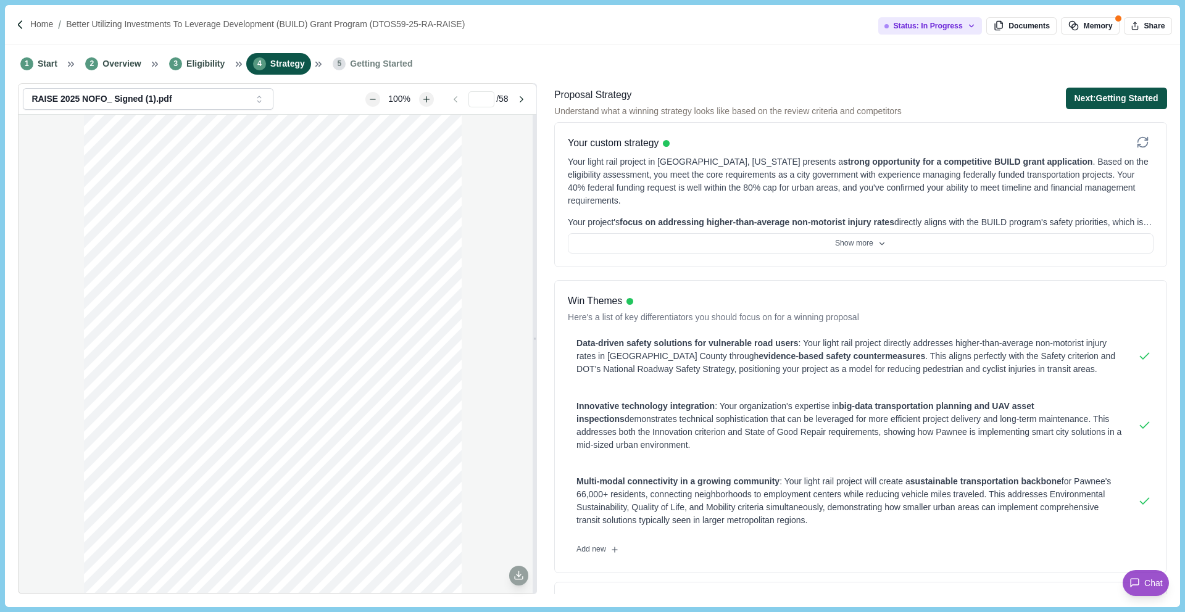
click at [1121, 101] on button "Next: Getting Started" at bounding box center [1116, 99] width 101 height 22
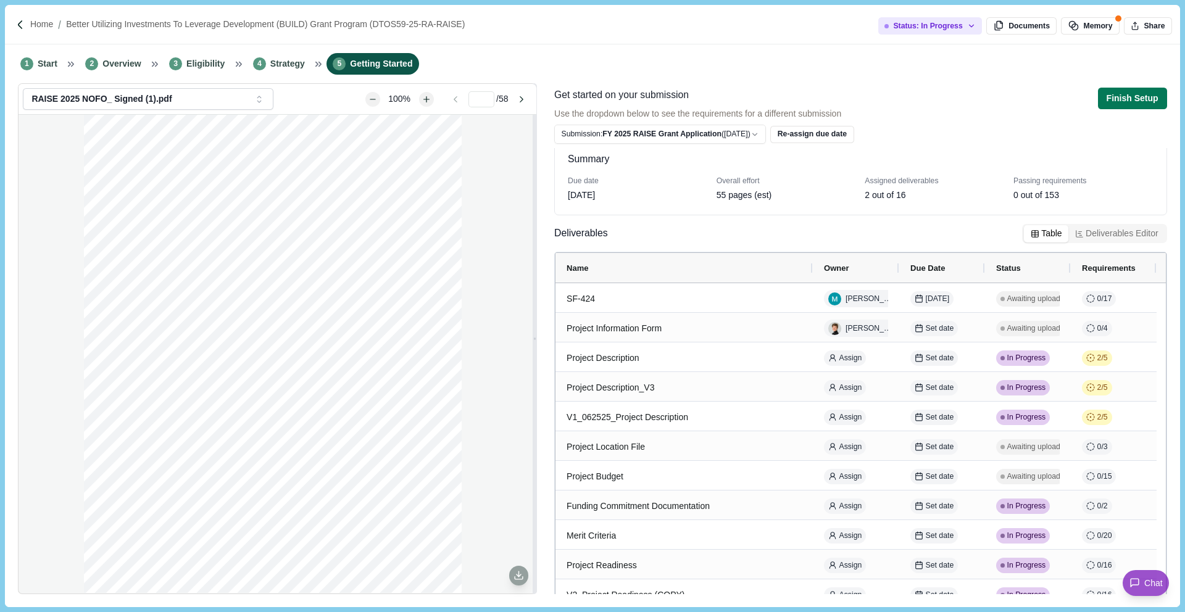
scroll to position [23, 0]
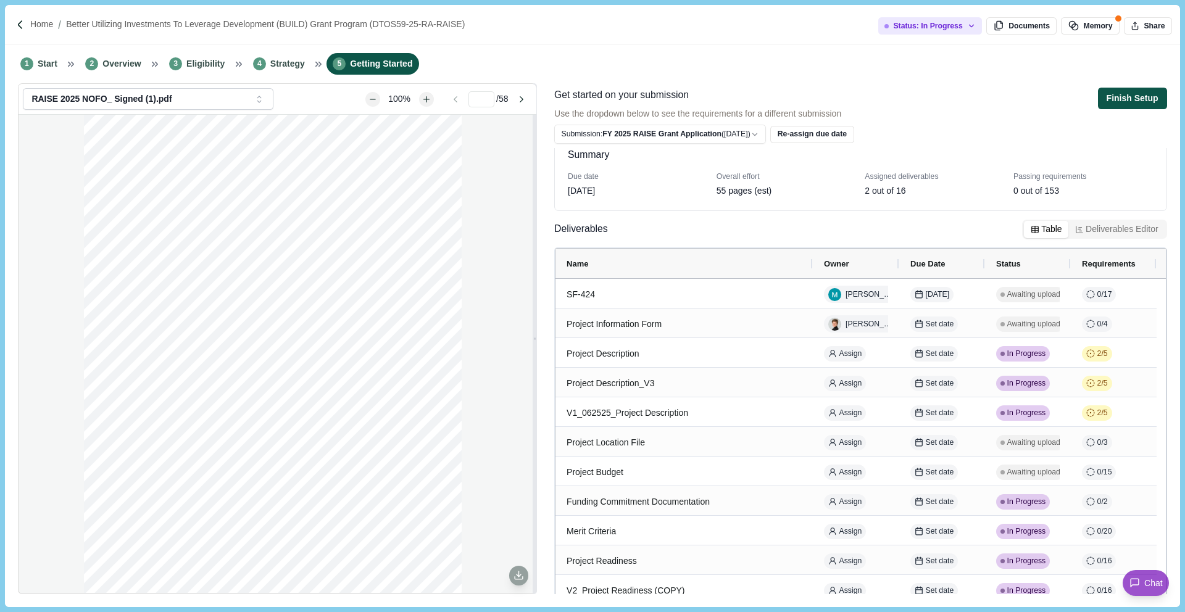
click at [1126, 97] on button "Finish Setup" at bounding box center [1132, 99] width 69 height 22
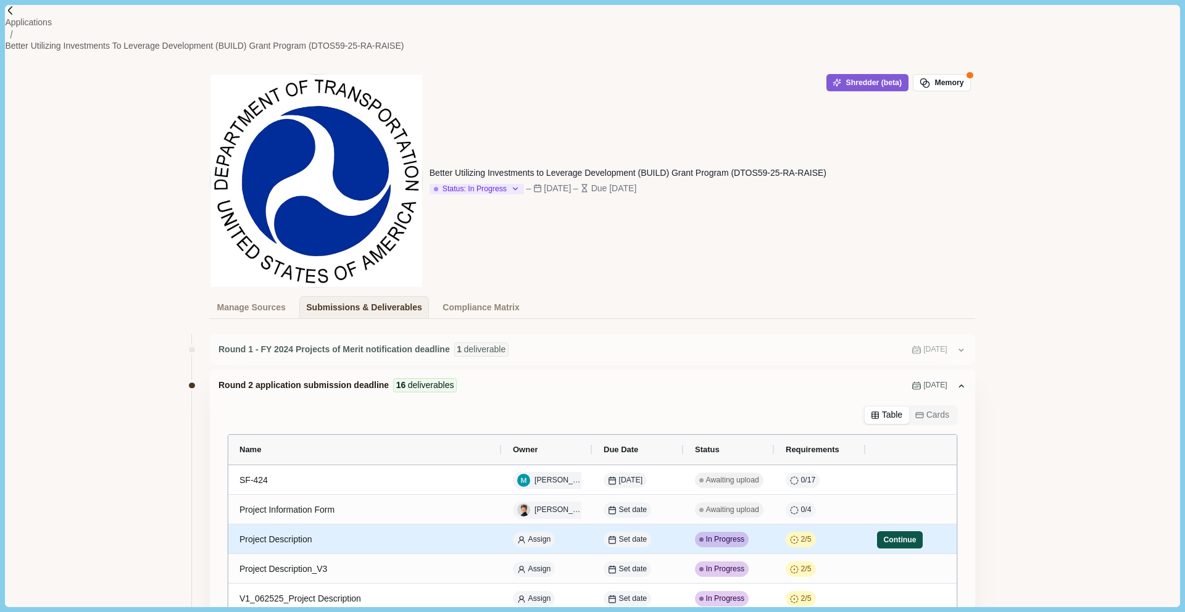
click at [899, 531] on button "Continue" at bounding box center [900, 539] width 46 height 17
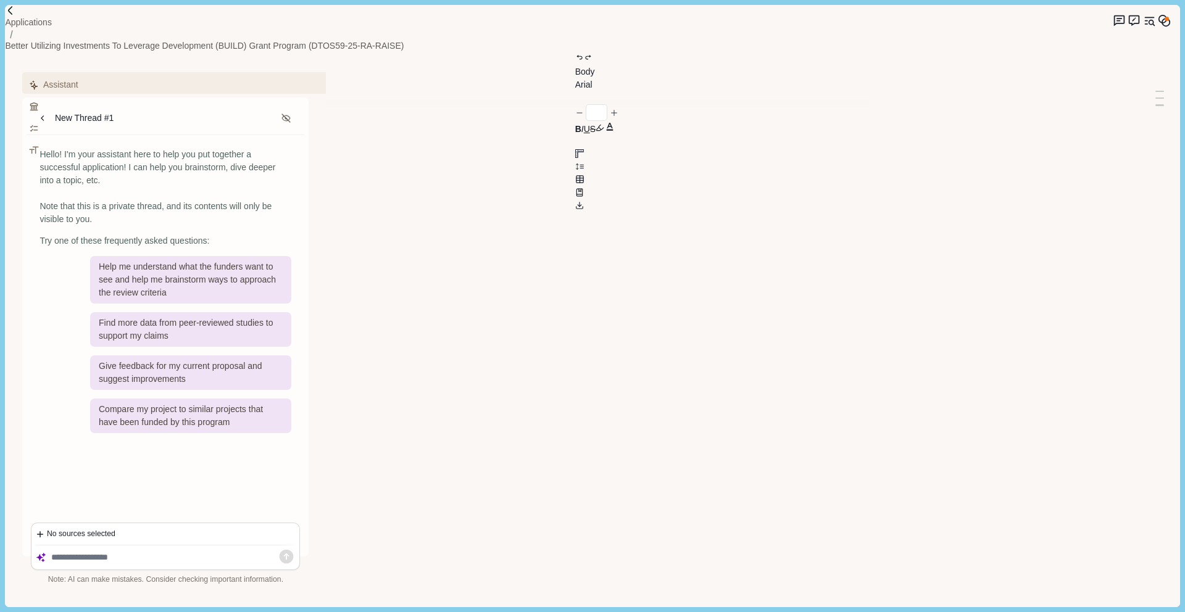
type input "**"
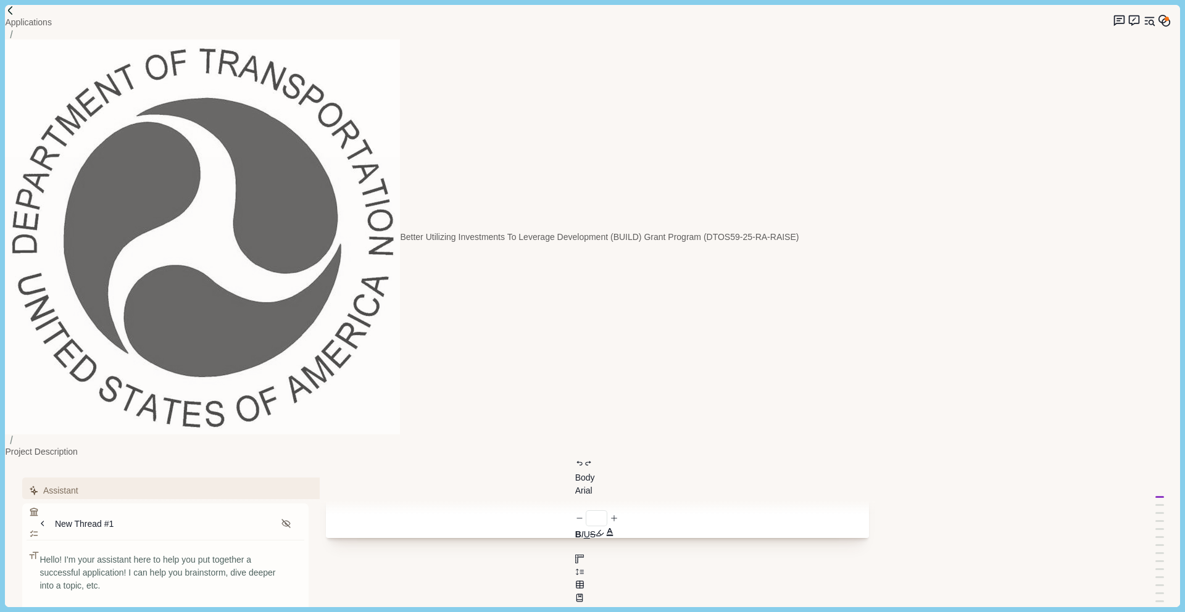
scroll to position [93, 0]
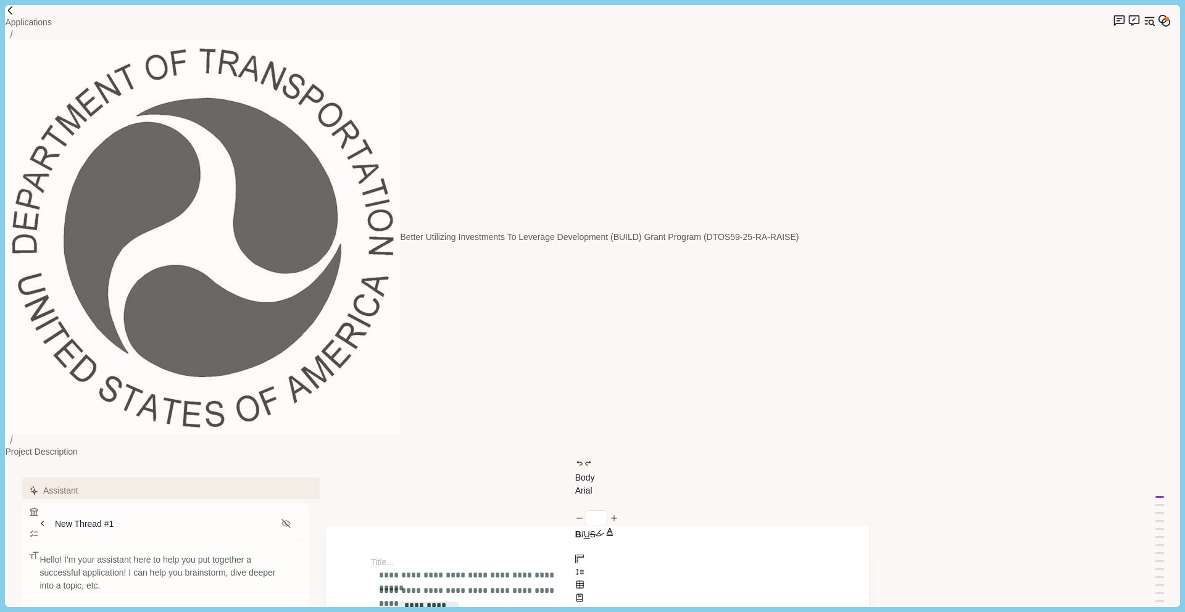
drag, startPoint x: 380, startPoint y: 149, endPoint x: 581, endPoint y: 504, distance: 408.8
click at [436, 602] on button "**********" at bounding box center [418, 613] width 81 height 22
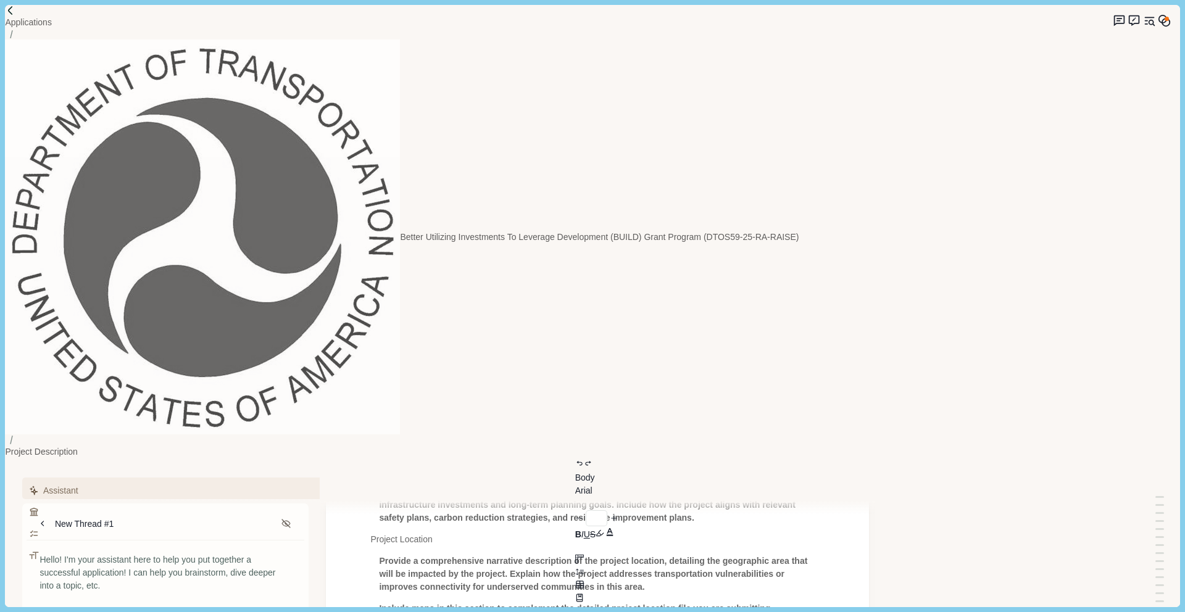
scroll to position [0, 0]
